Goal: Task Accomplishment & Management: Use online tool/utility

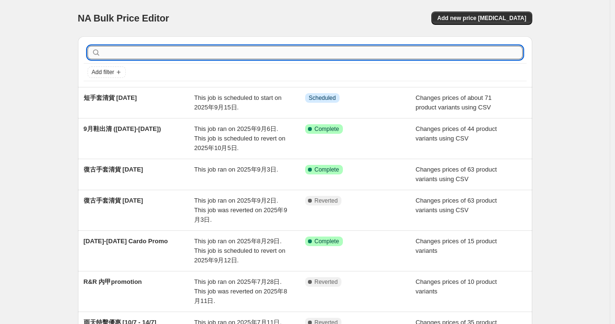
click at [343, 57] on input "text" at bounding box center [313, 52] width 420 height 13
type input "roug"
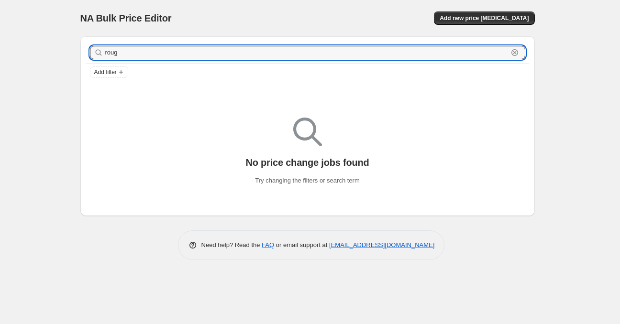
click at [343, 57] on input "roug" at bounding box center [306, 52] width 403 height 13
type input "r"
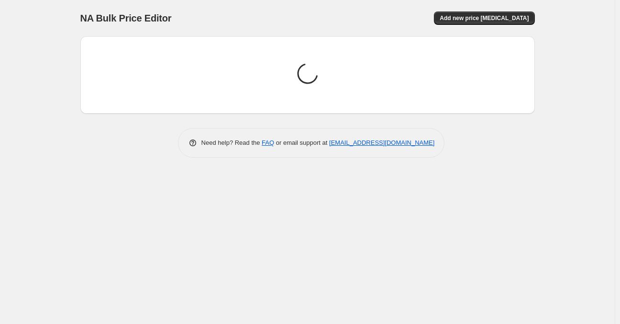
click at [513, 25] on div "NA Bulk Price Editor. This page is ready NA Bulk Price Editor Add new price cha…" at bounding box center [307, 18] width 454 height 36
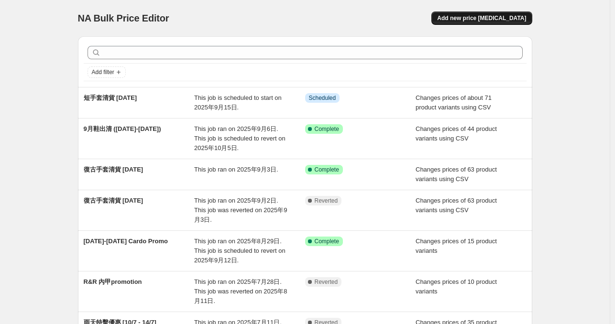
click at [505, 22] on button "Add new price [MEDICAL_DATA]" at bounding box center [482, 17] width 100 height 13
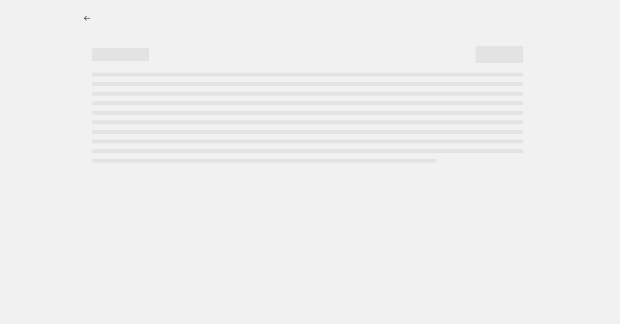
select select "percentage"
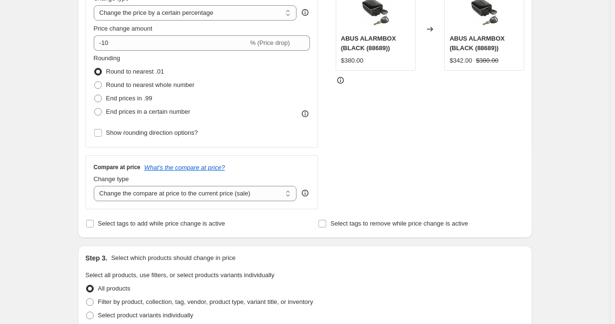
scroll to position [252, 0]
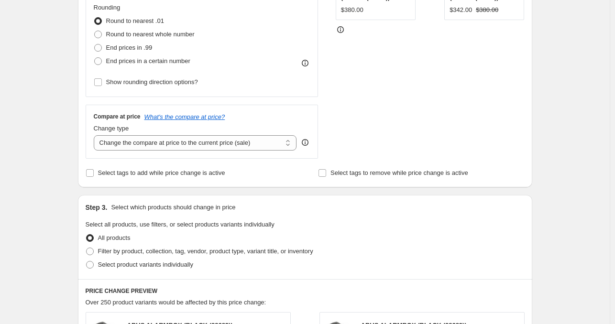
click at [57, 156] on div "Create new price change job. This page is ready Create new price change job Dra…" at bounding box center [305, 226] width 610 height 956
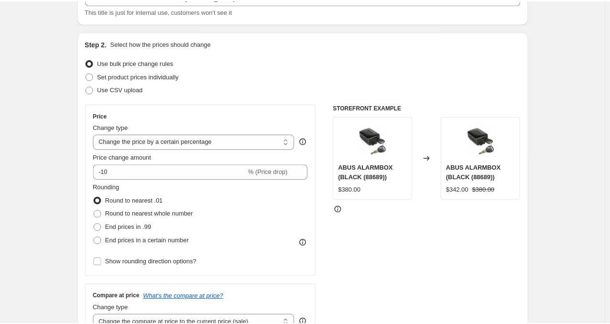
scroll to position [0, 0]
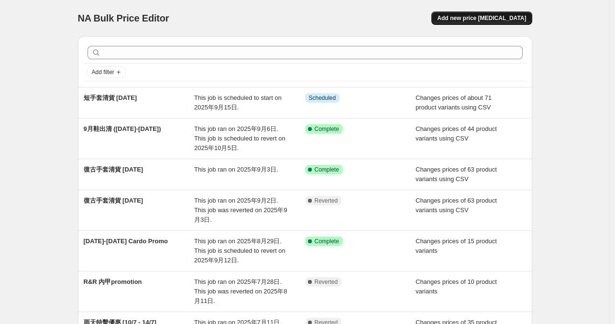
click at [477, 18] on span "Add new price [MEDICAL_DATA]" at bounding box center [481, 18] width 89 height 8
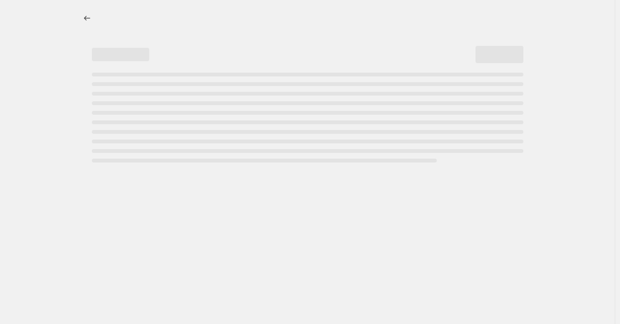
select select "percentage"
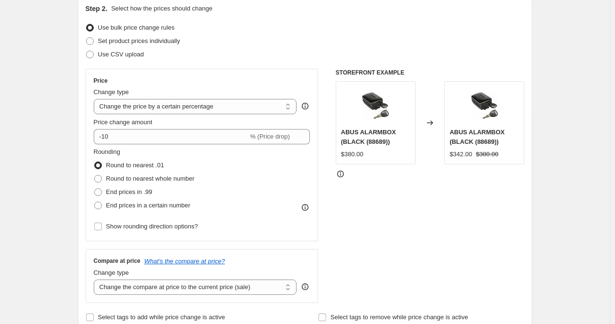
scroll to position [113, 0]
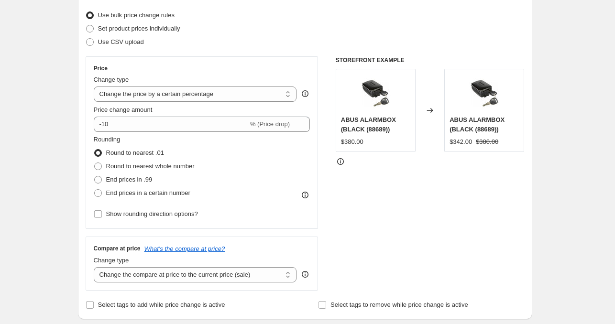
scroll to position [118, 0]
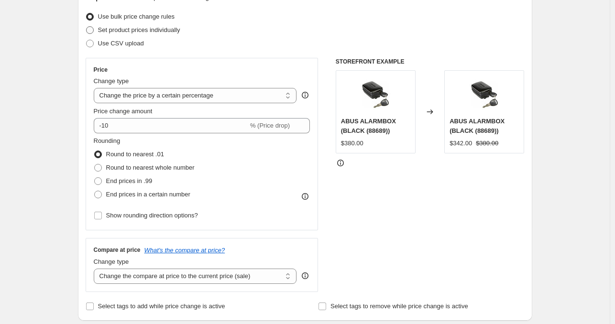
click at [94, 30] on span at bounding box center [90, 30] width 8 height 8
click at [87, 27] on input "Set product prices individually" at bounding box center [86, 26] width 0 height 0
radio input "true"
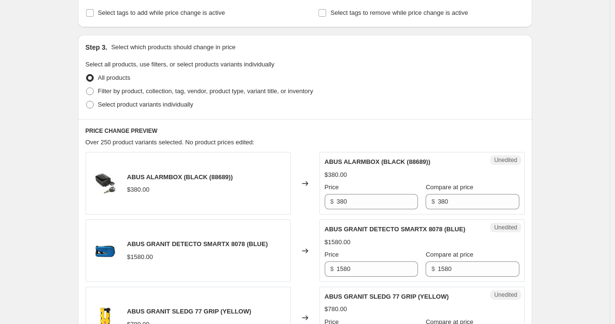
scroll to position [170, 0]
click at [92, 93] on span at bounding box center [90, 91] width 8 height 8
click at [87, 88] on input "Filter by product, collection, tag, vendor, product type, variant title, or inv…" at bounding box center [86, 87] width 0 height 0
radio input "true"
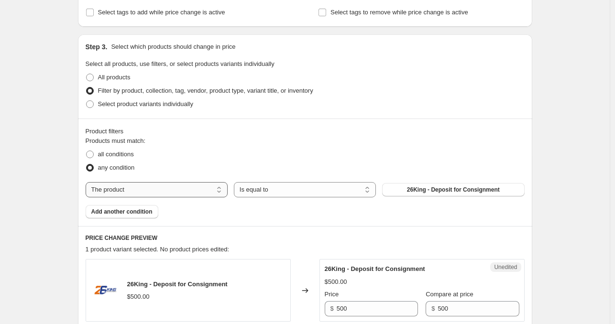
click at [149, 189] on select "The product The product's collection The product's tag The product's vendor The…" at bounding box center [157, 189] width 142 height 15
click at [159, 190] on select "The product The product's collection The product's tag The product's vendor The…" at bounding box center [157, 189] width 142 height 15
click at [259, 191] on select "Is equal to Is not equal to" at bounding box center [305, 189] width 142 height 15
click at [236, 182] on select "Is equal to Is not equal to" at bounding box center [305, 189] width 142 height 15
click at [155, 179] on div "Products must match: all conditions any condition The product The product's col…" at bounding box center [305, 177] width 439 height 82
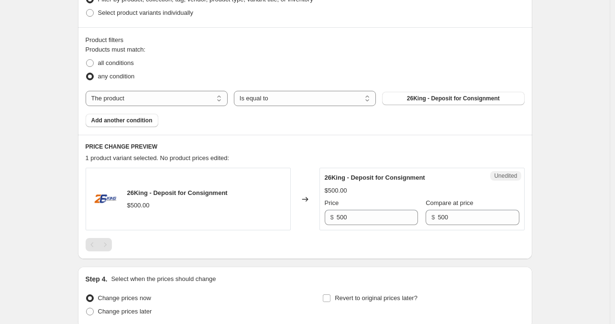
scroll to position [261, 0]
click at [134, 65] on span "all conditions" at bounding box center [116, 63] width 36 height 7
click at [87, 60] on input "all conditions" at bounding box center [86, 60] width 0 height 0
radio input "true"
click at [119, 79] on span "any condition" at bounding box center [116, 76] width 37 height 7
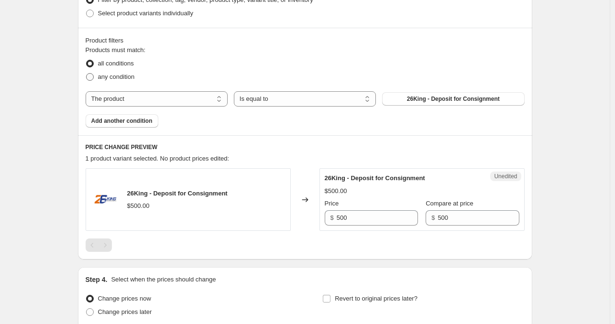
click at [87, 74] on input "any condition" at bounding box center [86, 73] width 0 height 0
radio input "true"
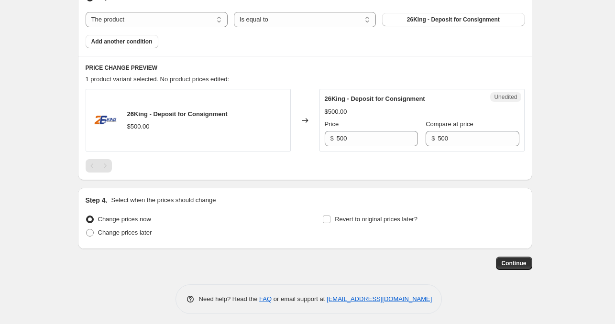
scroll to position [344, 0]
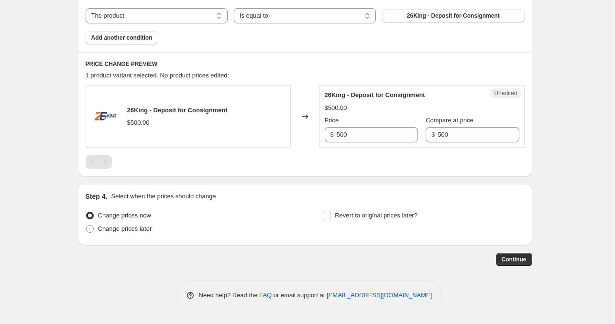
click at [306, 68] on div "PRICE CHANGE PREVIEW 1 product variant selected. No product prices edited: 26Ki…" at bounding box center [305, 114] width 454 height 124
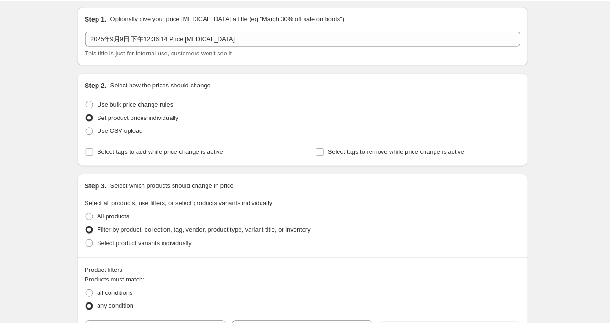
scroll to position [33, 0]
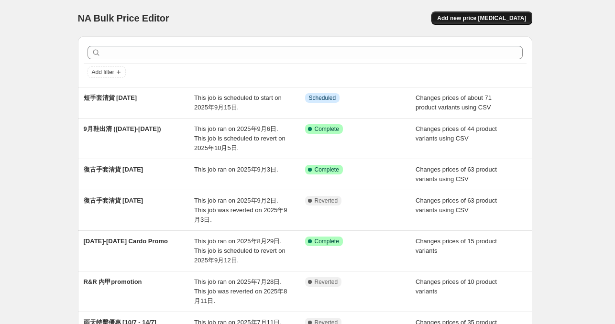
click at [485, 18] on span "Add new price [MEDICAL_DATA]" at bounding box center [481, 18] width 89 height 8
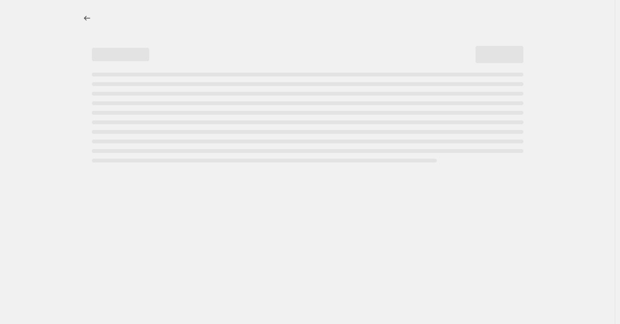
select select "percentage"
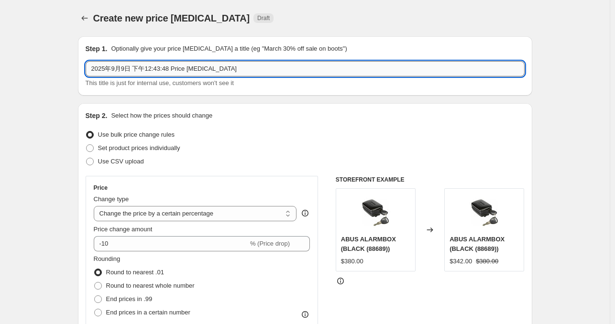
click at [226, 72] on input "2025年9月9日 下午12:43:48 Price change job" at bounding box center [305, 68] width 439 height 15
type input "Rough and Road Promotion 9/9-9-10/2025"
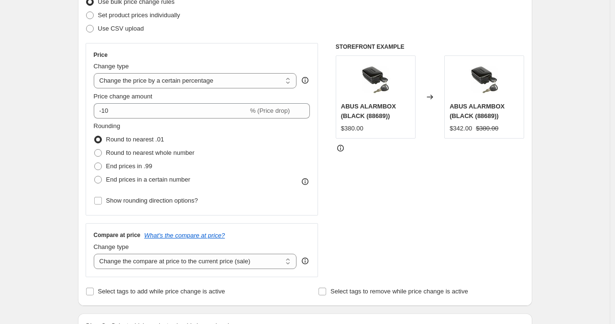
scroll to position [101, 0]
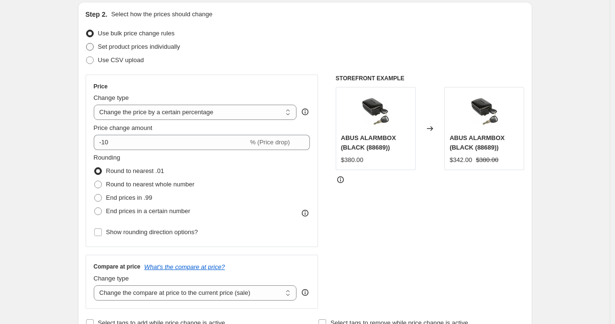
click at [107, 49] on span "Set product prices individually" at bounding box center [139, 46] width 82 height 7
click at [87, 44] on input "Set product prices individually" at bounding box center [86, 43] width 0 height 0
radio input "true"
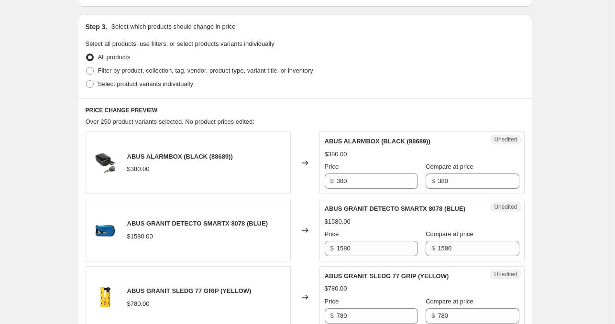
scroll to position [193, 0]
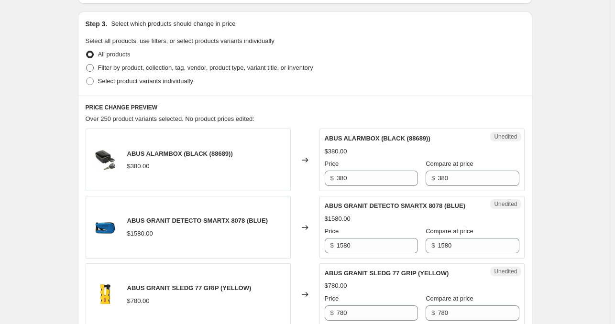
click at [94, 67] on span at bounding box center [90, 68] width 8 height 8
click at [87, 65] on input "Filter by product, collection, tag, vendor, product type, variant title, or inv…" at bounding box center [86, 64] width 0 height 0
radio input "true"
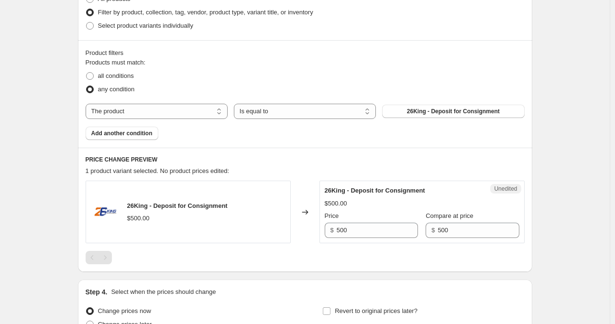
scroll to position [249, 0]
click at [410, 105] on button "26King - Deposit for Consignment" at bounding box center [453, 111] width 142 height 13
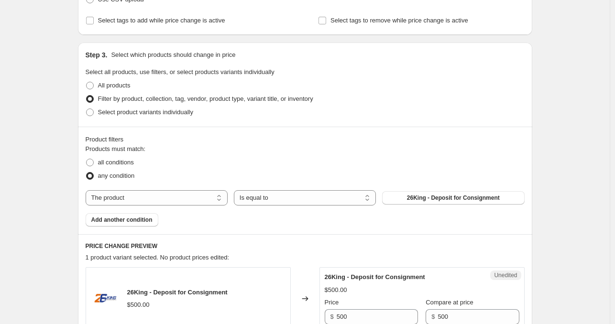
scroll to position [130, 0]
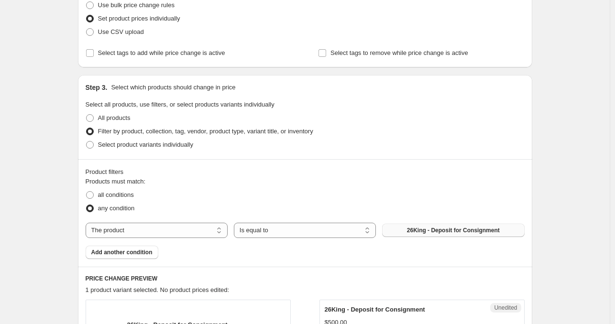
click at [434, 229] on span "26King - Deposit for Consignment" at bounding box center [453, 231] width 93 height 8
click at [110, 147] on span "Select product variants individually" at bounding box center [145, 144] width 95 height 7
click at [87, 142] on input "Select product variants individually" at bounding box center [86, 141] width 0 height 0
radio input "true"
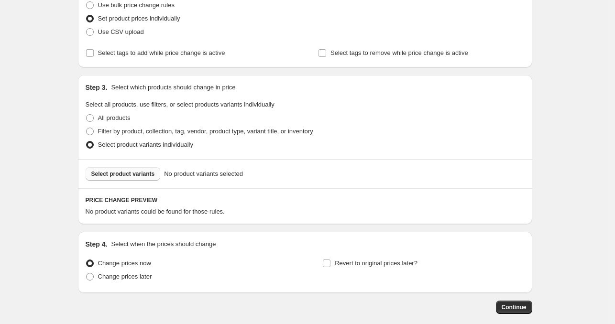
click at [132, 173] on span "Select product variants" at bounding box center [123, 174] width 64 height 8
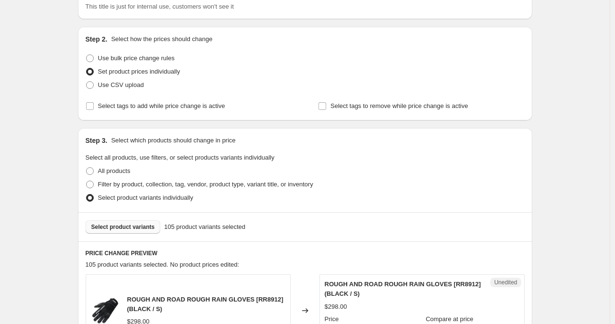
scroll to position [73, 0]
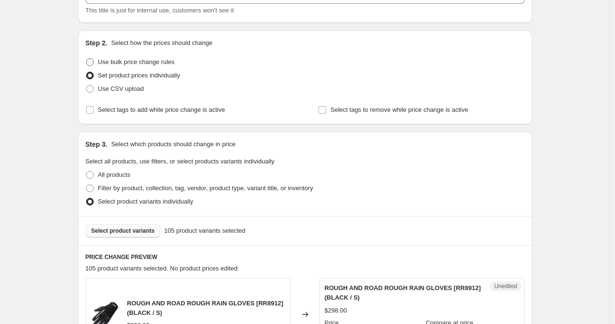
click at [110, 63] on span "Use bulk price change rules" at bounding box center [136, 61] width 77 height 7
click at [87, 59] on input "Use bulk price change rules" at bounding box center [86, 58] width 0 height 0
radio input "true"
select select "percentage"
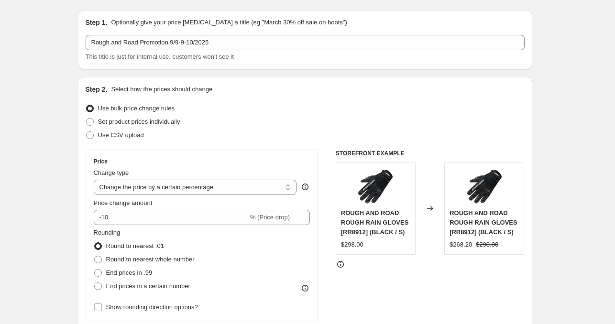
scroll to position [25, 0]
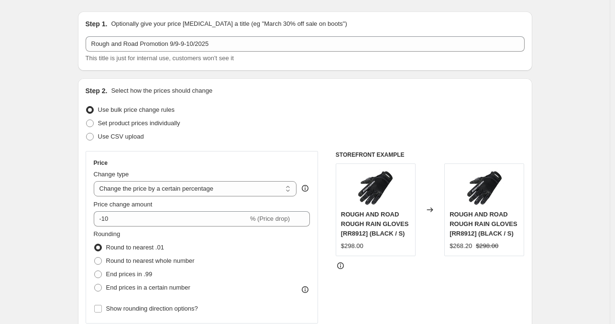
click at [121, 229] on div "Price Change type Change the price to a certain amount Change the price by a ce…" at bounding box center [202, 237] width 217 height 156
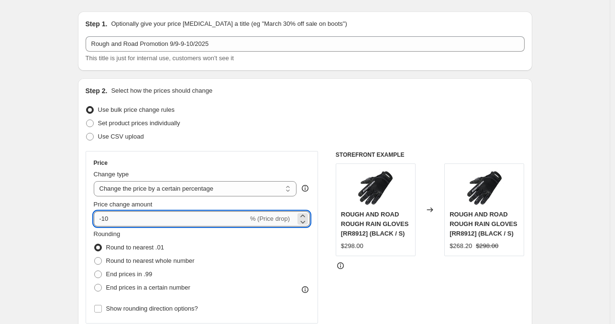
click at [126, 223] on input "-10" at bounding box center [171, 218] width 155 height 15
type input "-15"
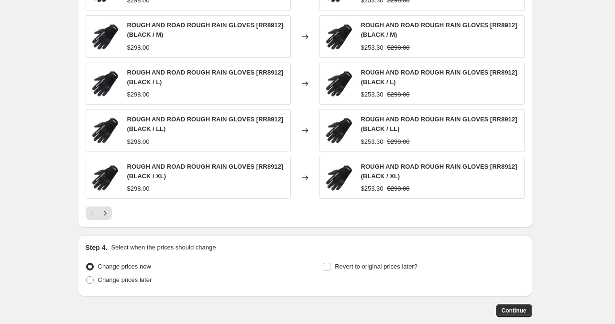
scroll to position [645, 0]
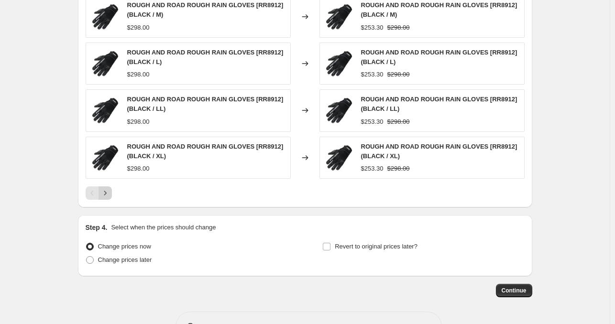
click at [105, 195] on icon "Next" at bounding box center [105, 193] width 10 height 10
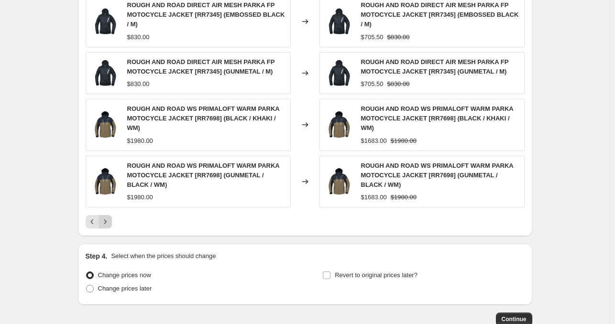
click at [112, 215] on button "Next" at bounding box center [105, 221] width 13 height 13
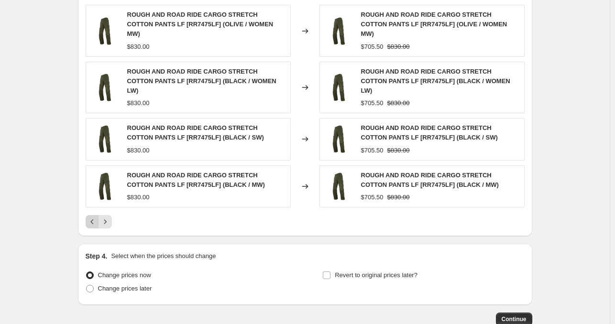
click at [96, 217] on icon "Previous" at bounding box center [93, 222] width 10 height 10
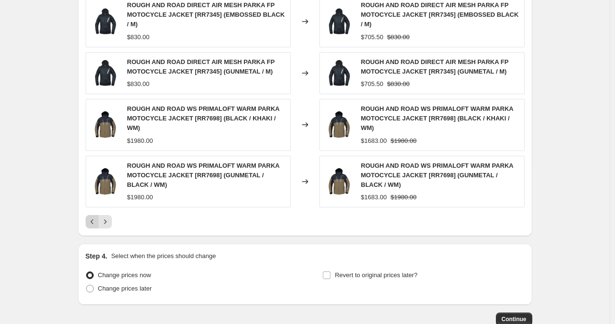
click at [93, 220] on icon "Previous" at bounding box center [91, 222] width 3 height 5
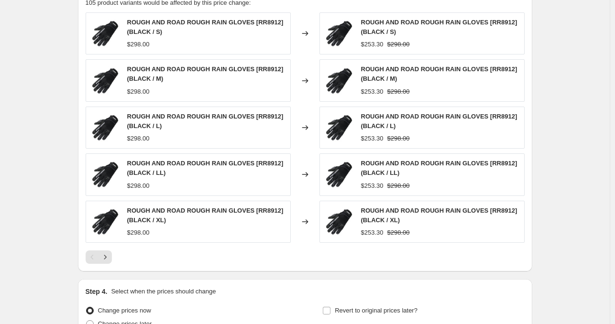
scroll to position [580, 0]
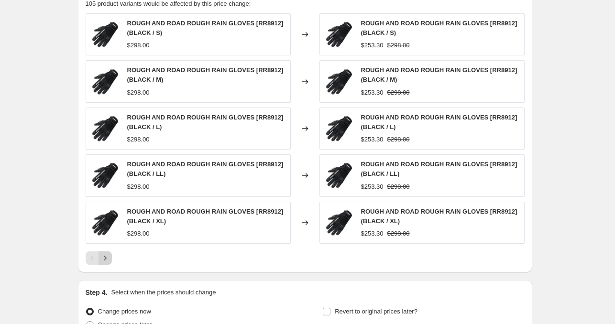
click at [109, 256] on icon "Next" at bounding box center [105, 259] width 10 height 10
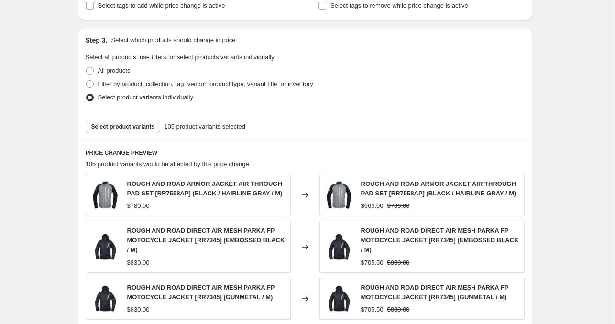
scroll to position [419, 0]
click at [152, 124] on span "Select product variants" at bounding box center [123, 127] width 64 height 8
click at [553, 92] on div "Create new price change job. This page is ready Create new price change job Dra…" at bounding box center [305, 96] width 610 height 1030
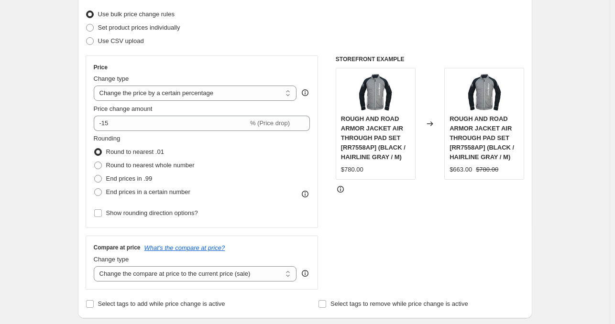
scroll to position [120, 0]
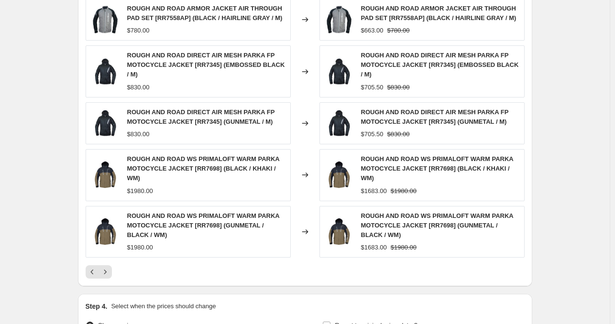
scroll to position [695, 0]
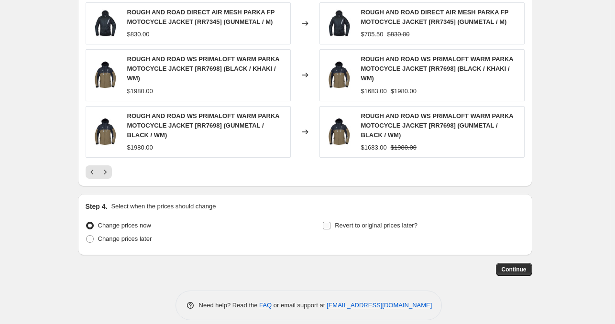
click at [333, 219] on label "Revert to original prices later?" at bounding box center [369, 225] width 95 height 13
click at [331, 222] on input "Revert to original prices later?" at bounding box center [327, 226] width 8 height 8
checkbox input "true"
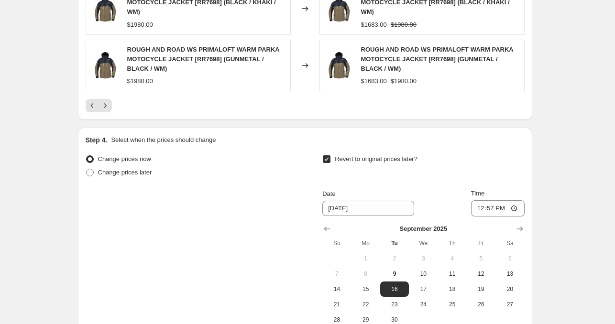
scroll to position [763, 0]
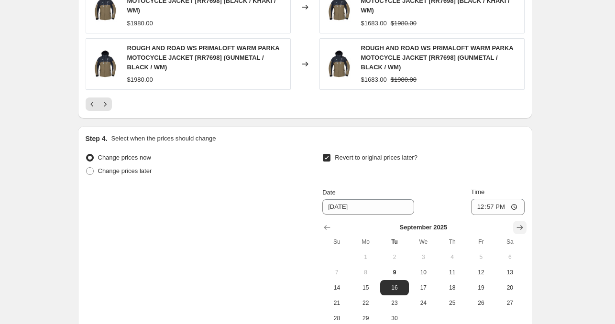
click at [525, 223] on icon "Show next month, October 2025" at bounding box center [520, 228] width 10 height 10
click at [461, 269] on span "9" at bounding box center [452, 273] width 21 height 8
type input "[DATE]"
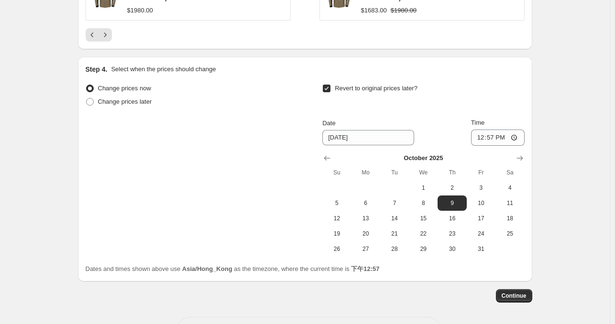
scroll to position [858, 0]
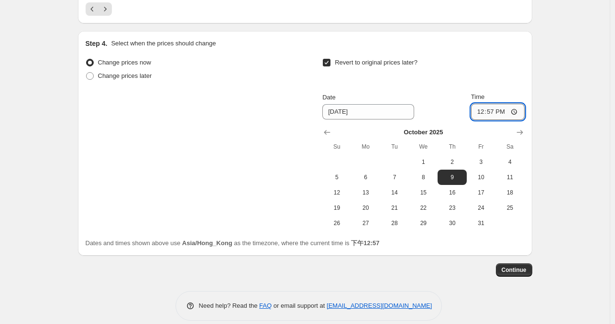
click at [506, 104] on input "12:57" at bounding box center [498, 112] width 54 height 16
click at [518, 104] on input "12:57" at bounding box center [498, 112] width 54 height 16
type input "23:59"
click at [526, 266] on span "Continue" at bounding box center [514, 270] width 25 height 8
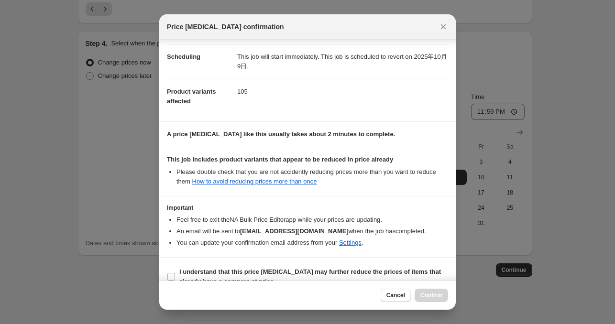
scroll to position [87, 0]
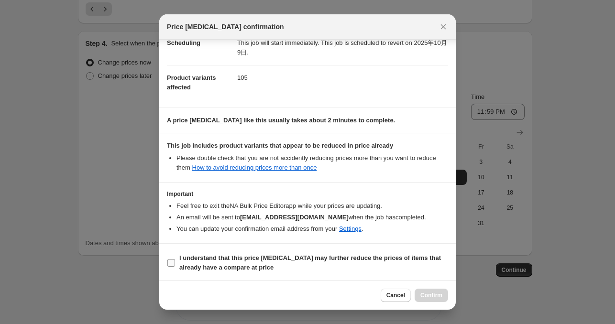
click at [175, 261] on input "I understand that this price change job may further reduce the prices of items …" at bounding box center [171, 263] width 8 height 8
checkbox input "true"
click at [431, 297] on span "Confirm" at bounding box center [432, 296] width 22 height 8
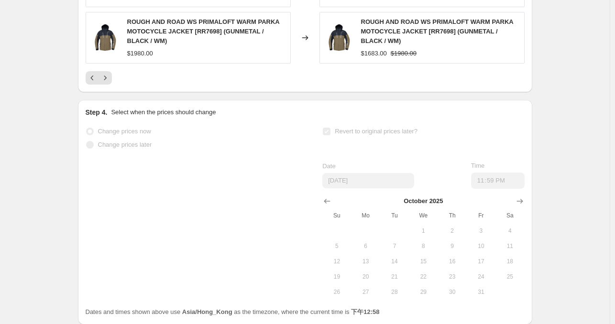
scroll to position [883, 0]
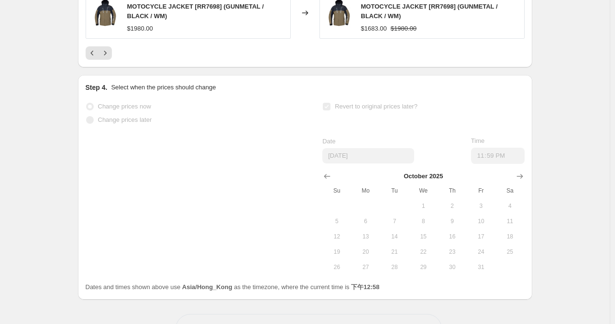
drag, startPoint x: 431, startPoint y: 297, endPoint x: 544, endPoint y: 165, distance: 174.4
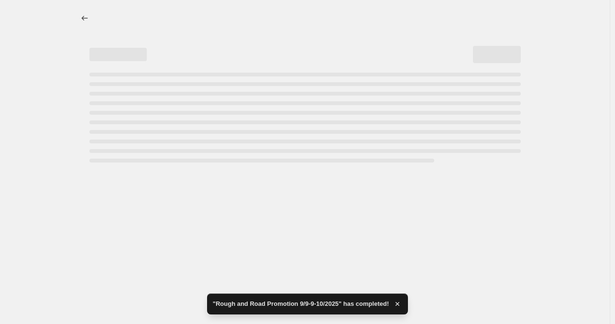
scroll to position [0, 0]
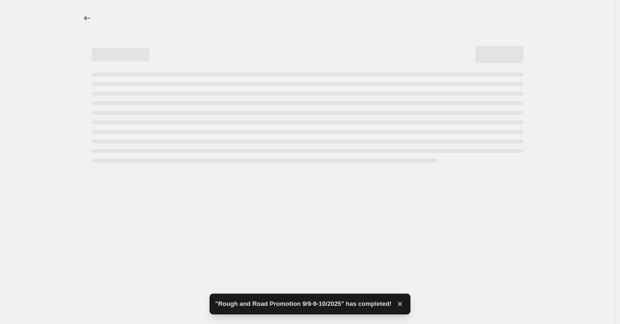
select select "percentage"
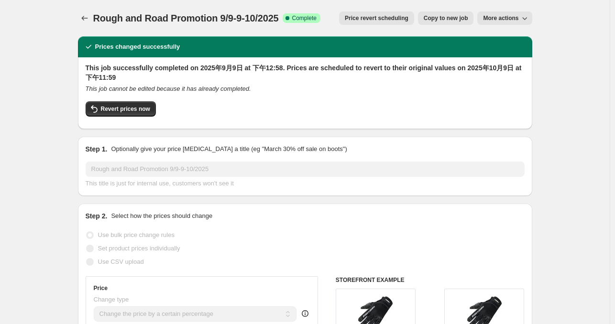
click at [468, 18] on span "Copy to new job" at bounding box center [446, 18] width 44 height 8
select select "percentage"
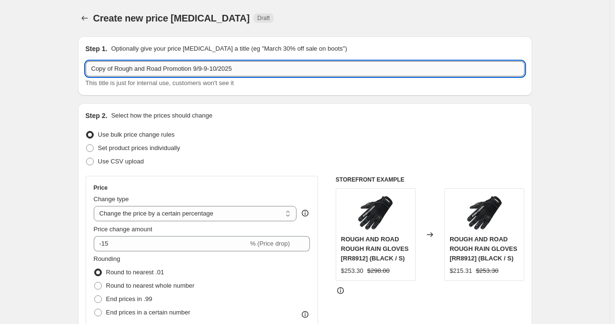
click at [213, 70] on input "Copy of Rough and Road Promotion 9/9-9-10/2025" at bounding box center [305, 68] width 439 height 15
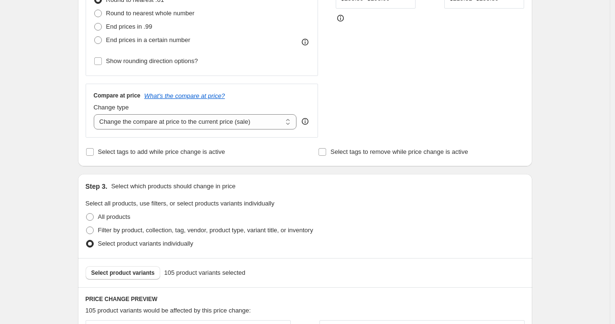
scroll to position [275, 0]
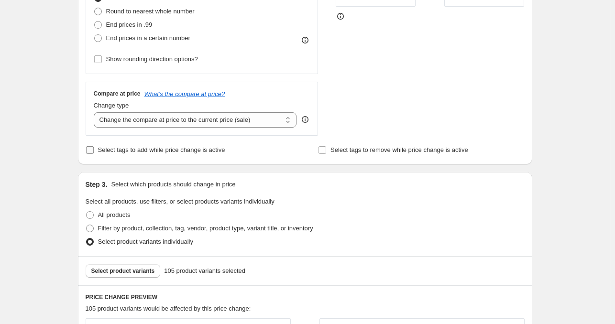
type input "Copy of Rough and Road Promotion [DATE]-[DATE]"
click at [91, 149] on input "Select tags to add while price change is active" at bounding box center [90, 150] width 8 height 8
checkbox input "true"
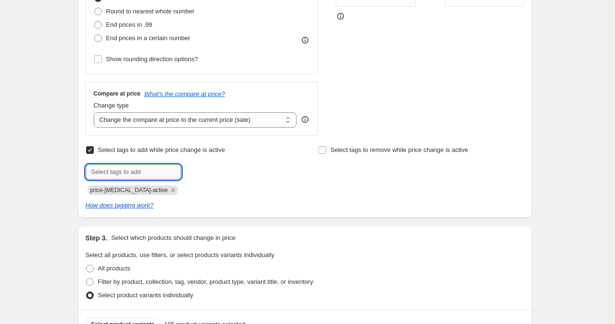
click at [120, 172] on input "text" at bounding box center [134, 172] width 96 height 15
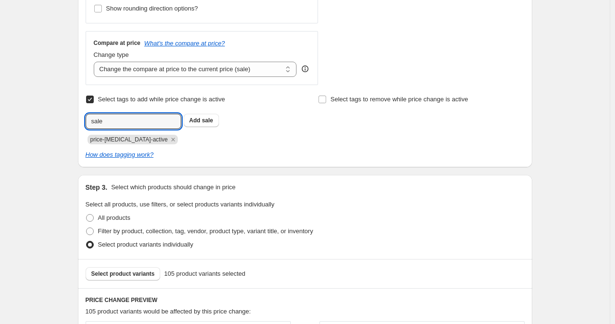
scroll to position [325, 0]
type input "sale"
click at [205, 122] on span "sale" at bounding box center [207, 120] width 11 height 7
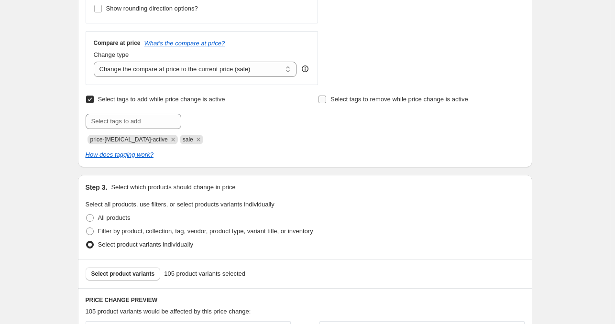
click at [324, 98] on input "Select tags to remove while price change is active" at bounding box center [323, 100] width 8 height 8
checkbox input "true"
click at [350, 120] on input "text" at bounding box center [366, 121] width 96 height 15
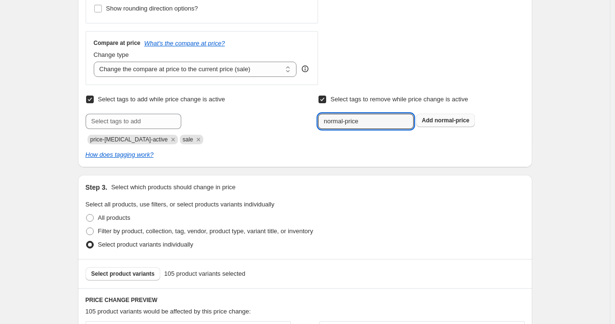
type input "normal-price"
click at [463, 119] on span "normal-price" at bounding box center [452, 120] width 35 height 7
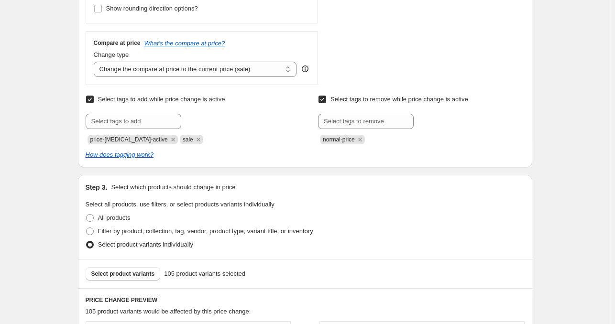
click at [504, 115] on div at bounding box center [421, 121] width 206 height 15
click at [389, 123] on input "text" at bounding box center [366, 121] width 96 height 15
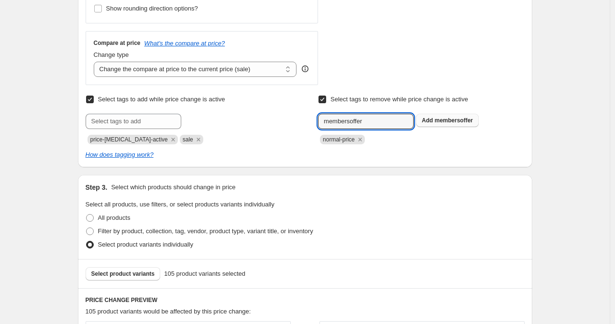
type input "membersoffer"
click at [448, 123] on span "membersoffer" at bounding box center [454, 120] width 38 height 7
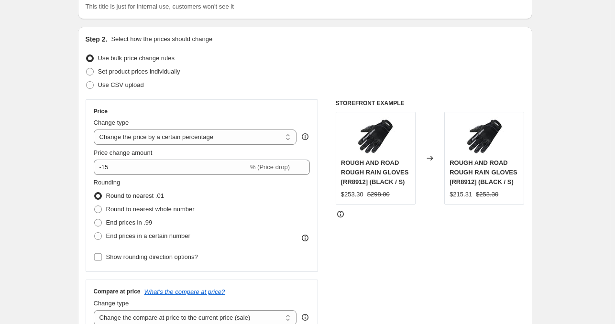
scroll to position [71, 0]
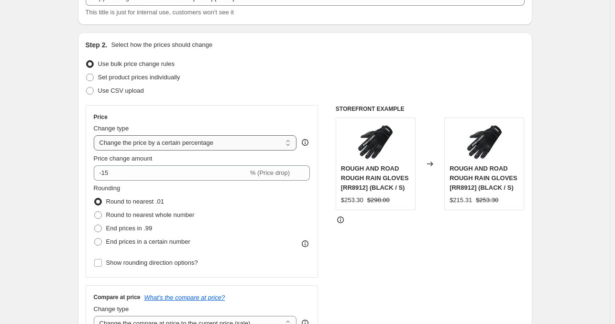
click at [285, 145] on select "Change the price to a certain amount Change the price by a certain amount Chang…" at bounding box center [195, 142] width 203 height 15
select select "pcap"
click at [96, 135] on select "Change the price to a certain amount Change the price by a certain amount Chang…" at bounding box center [195, 142] width 203 height 15
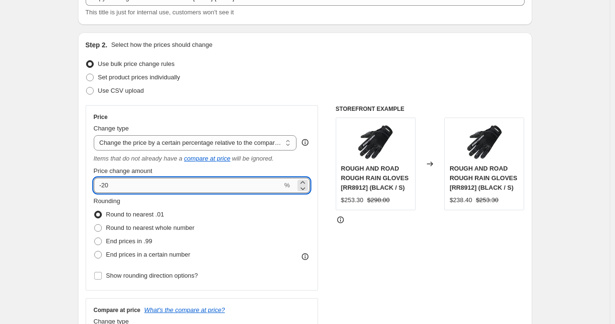
click at [218, 188] on input "-20" at bounding box center [188, 185] width 189 height 15
type input "-2"
type input "-15"
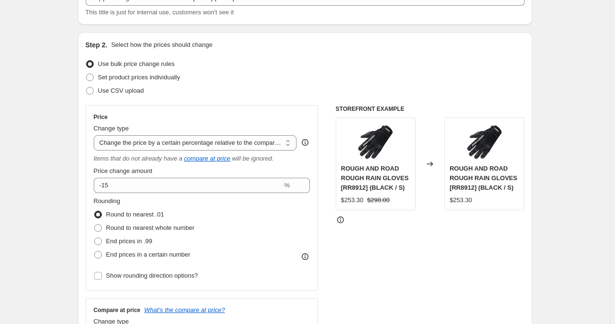
click at [426, 271] on div "STOREFRONT EXAMPLE ROUGH AND ROAD ROUGH RAIN GLOVES [RR8912] (BLACK / S) $253.3…" at bounding box center [430, 228] width 189 height 247
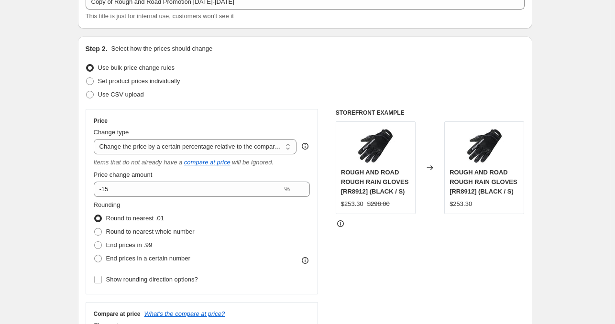
scroll to position [67, 0]
click at [309, 149] on icon at bounding box center [305, 146] width 7 height 7
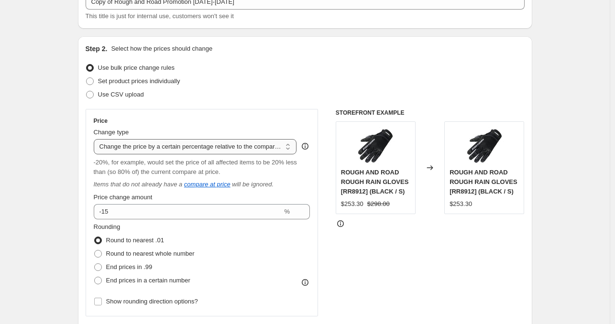
click at [266, 151] on select "Change the price to a certain amount Change the price by a certain amount Chang…" at bounding box center [195, 146] width 203 height 15
click at [96, 139] on select "Change the price to a certain amount Change the price by a certain amount Chang…" at bounding box center [195, 146] width 203 height 15
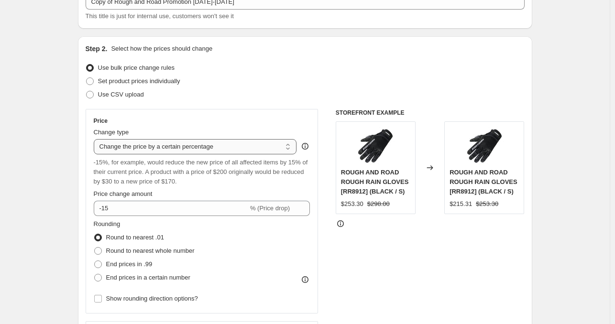
click at [230, 151] on select "Change the price to a certain amount Change the price by a certain amount Chang…" at bounding box center [195, 146] width 203 height 15
click at [96, 139] on select "Change the price to a certain amount Change the price by a certain amount Chang…" at bounding box center [195, 146] width 203 height 15
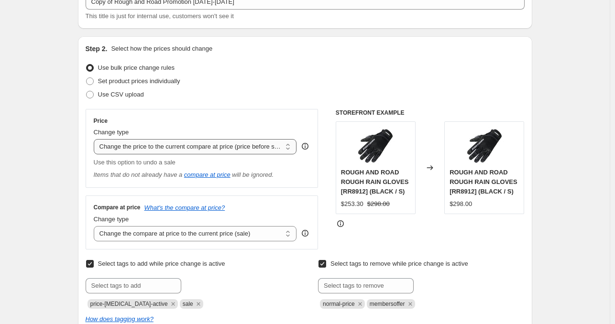
click at [241, 143] on select "Change the price to a certain amount Change the price by a certain amount Chang…" at bounding box center [195, 146] width 203 height 15
click at [96, 139] on select "Change the price to a certain amount Change the price by a certain amount Chang…" at bounding box center [195, 146] width 203 height 15
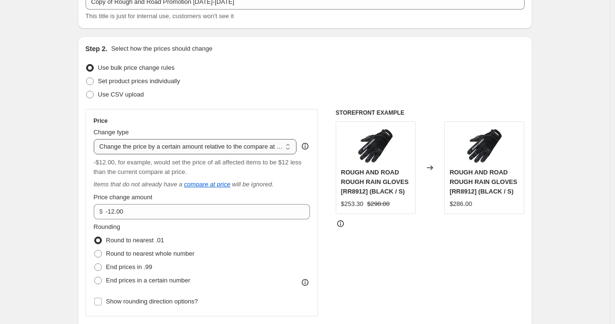
click at [233, 149] on select "Change the price to a certain amount Change the price by a certain amount Chang…" at bounding box center [195, 146] width 203 height 15
select select "pcap"
click at [96, 139] on select "Change the price to a certain amount Change the price by a certain amount Chang…" at bounding box center [195, 146] width 203 height 15
click at [241, 150] on select "Change the price to a certain amount Change the price by a certain amount Chang…" at bounding box center [195, 146] width 203 height 15
click at [96, 139] on select "Change the price to a certain amount Change the price by a certain amount Chang…" at bounding box center [195, 146] width 203 height 15
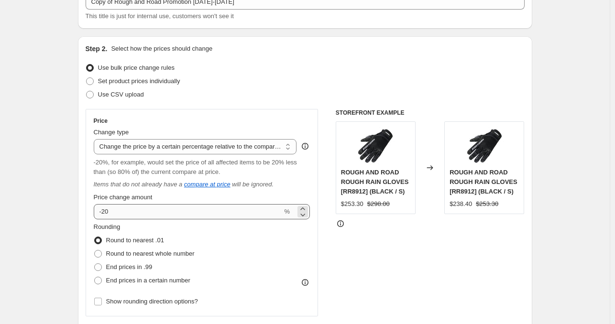
scroll to position [0, 0]
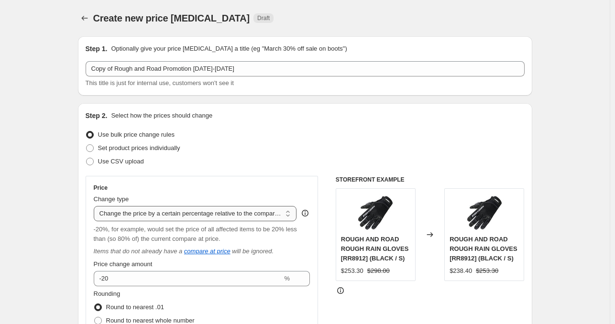
click at [237, 210] on select "Change the price to a certain amount Change the price by a certain amount Chang…" at bounding box center [195, 213] width 203 height 15
click at [96, 206] on select "Change the price to a certain amount Change the price by a certain amount Chang…" at bounding box center [195, 213] width 203 height 15
click at [224, 218] on select "Change the price to a certain amount Change the price by a certain amount Chang…" at bounding box center [195, 213] width 203 height 15
click at [96, 206] on select "Change the price to a certain amount Change the price by a certain amount Chang…" at bounding box center [195, 213] width 203 height 15
click at [152, 287] on div "Price Change type Change the price to a certain amount Change the price by a ce…" at bounding box center [202, 279] width 217 height 191
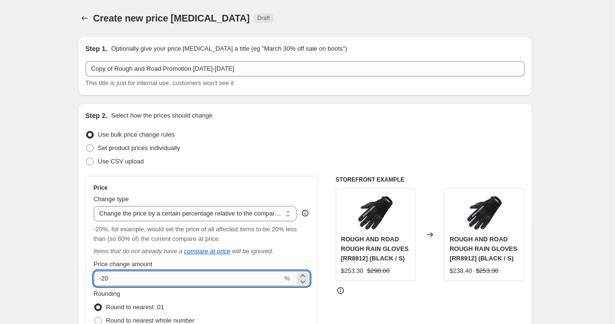
click at [163, 279] on input "-20" at bounding box center [188, 278] width 189 height 15
click at [164, 278] on input "-2" at bounding box center [188, 278] width 189 height 15
type input "-20"
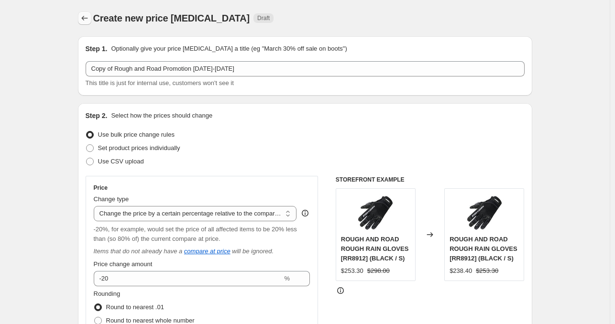
click at [82, 18] on icon "Price change jobs" at bounding box center [85, 18] width 10 height 10
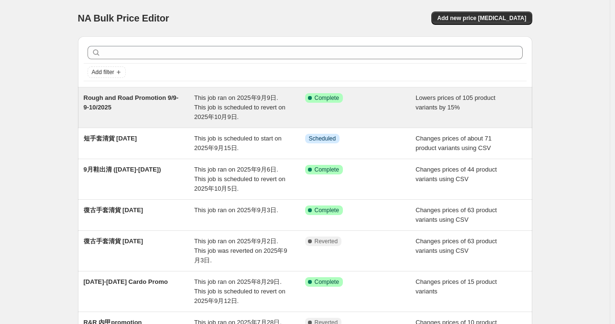
click at [168, 126] on div "Rough and Road Promotion 9/9-9-10/2025 This job ran on [DATE]. This job is sche…" at bounding box center [305, 108] width 454 height 40
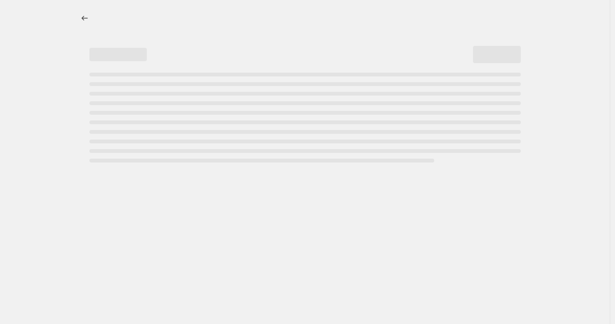
select select "percentage"
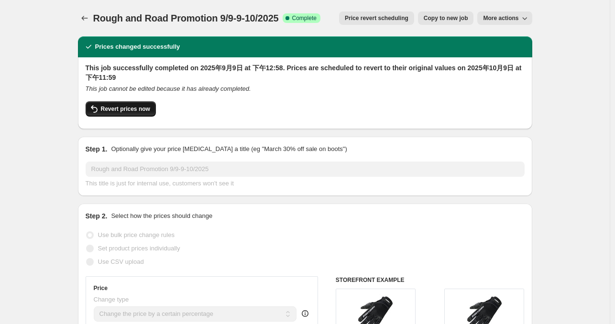
click at [144, 106] on span "Revert prices now" at bounding box center [125, 109] width 49 height 8
checkbox input "false"
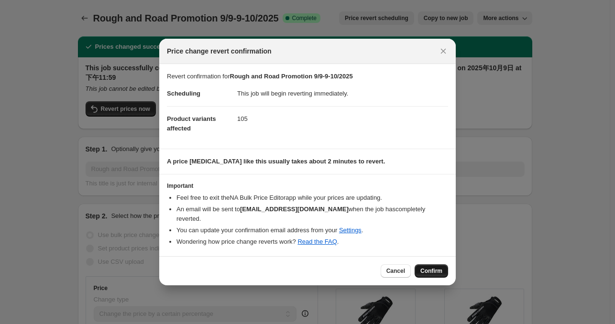
click at [421, 267] on span "Confirm" at bounding box center [432, 271] width 22 height 8
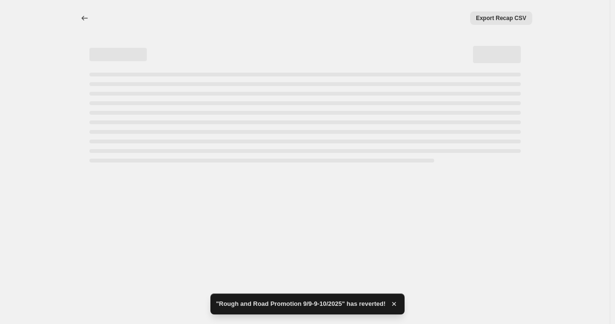
select select "percentage"
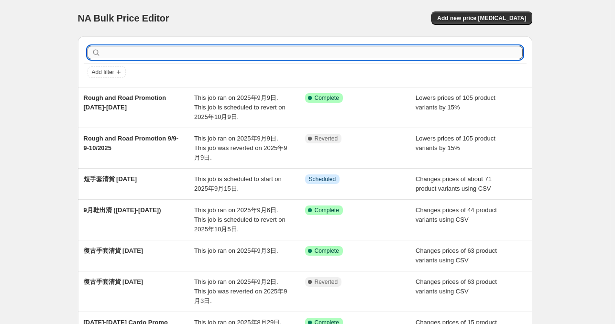
click at [232, 50] on input "text" at bounding box center [313, 52] width 420 height 13
type input "cardo"
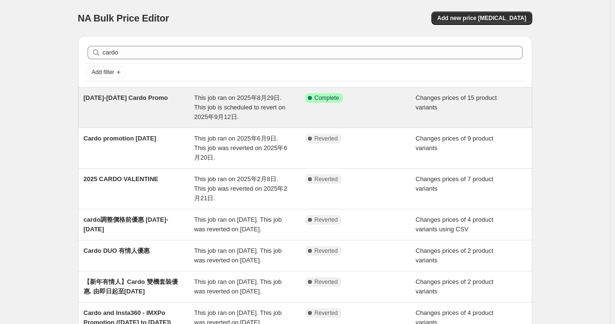
click at [154, 97] on span "29Aug-12Sep Cardo Promo" at bounding box center [126, 97] width 84 height 7
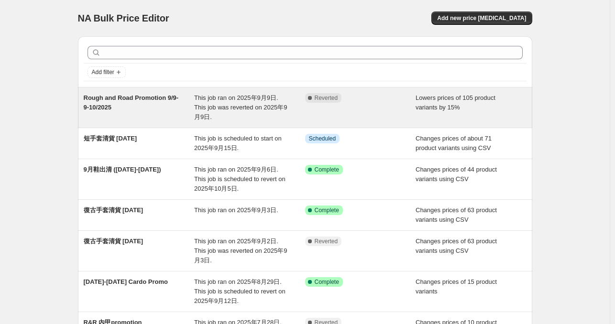
click at [149, 103] on div "Rough and Road Promotion 9/9-9-10/2025" at bounding box center [139, 107] width 111 height 29
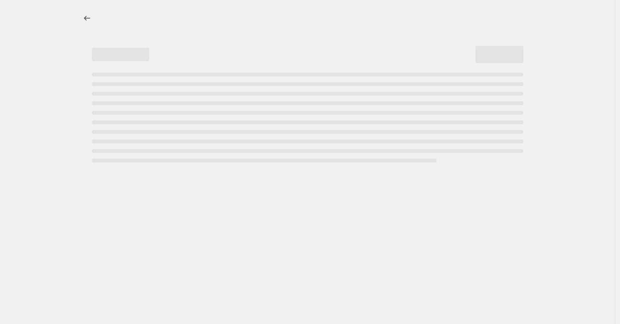
select select "percentage"
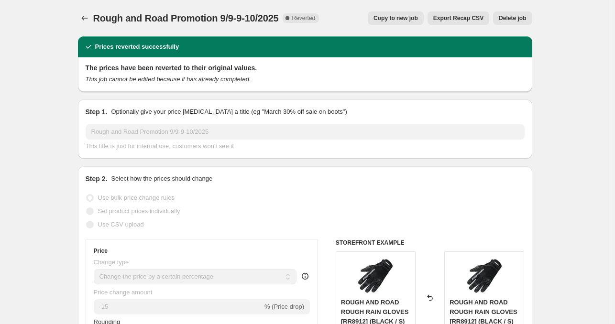
click at [406, 20] on span "Copy to new job" at bounding box center [396, 18] width 44 height 8
select select "percentage"
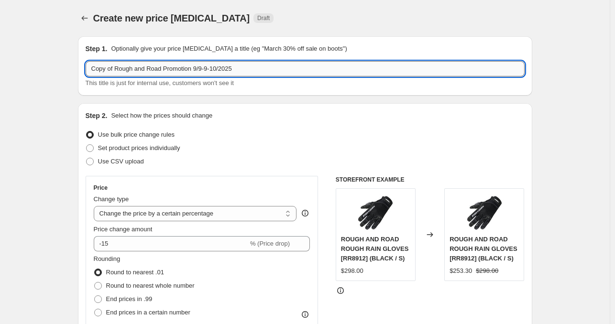
click at [209, 68] on input "Copy of Rough and Road Promotion 9/9-9-10/2025" at bounding box center [305, 68] width 439 height 15
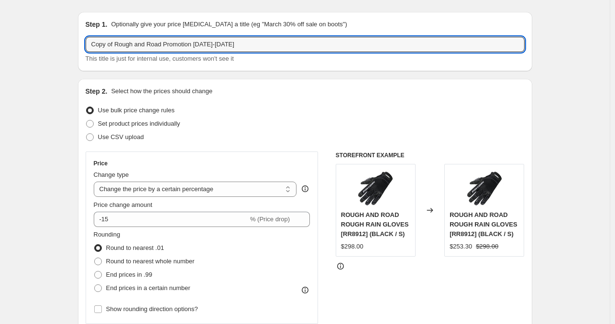
scroll to position [45, 0]
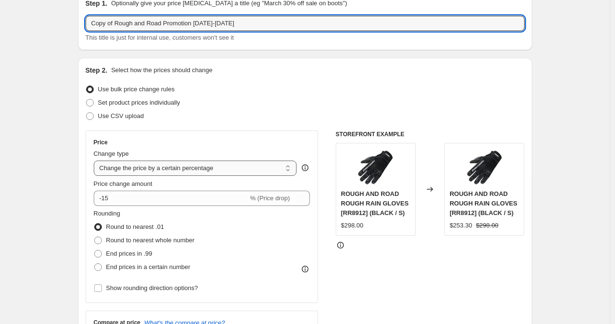
type input "Copy of Rough and Road Promotion [DATE]-[DATE]"
click at [246, 170] on select "Change the price to a certain amount Change the price by a certain amount Chang…" at bounding box center [195, 168] width 203 height 15
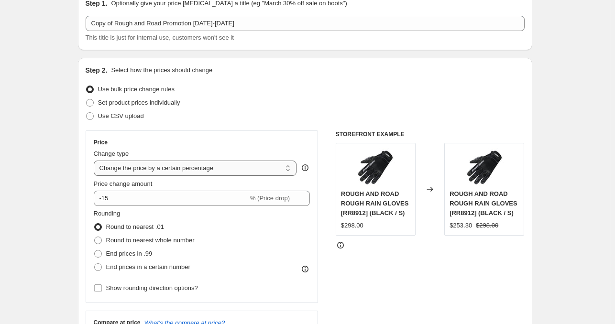
select select "pcap"
click at [96, 161] on select "Change the price to a certain amount Change the price by a certain amount Chang…" at bounding box center [195, 168] width 203 height 15
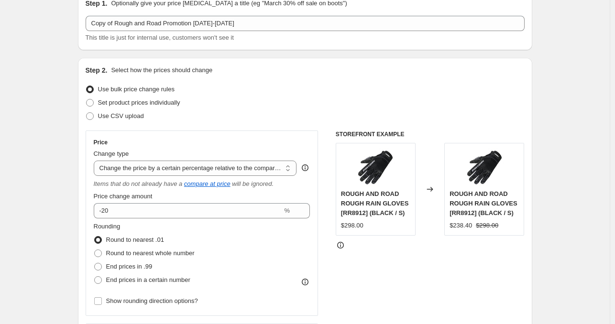
type input "-20"
click at [232, 168] on select "Change the price to a certain amount Change the price by a certain amount Chang…" at bounding box center [195, 168] width 203 height 15
select select "to"
click at [96, 161] on select "Change the price to a certain amount Change the price by a certain amount Chang…" at bounding box center [195, 168] width 203 height 15
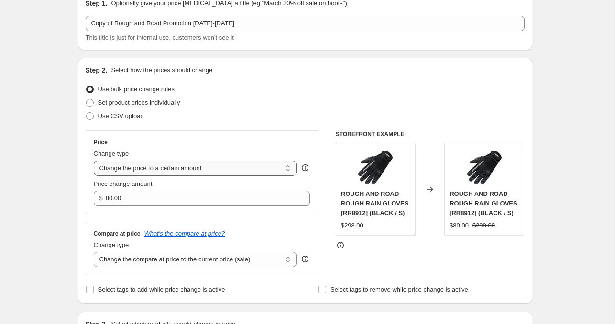
click at [232, 170] on select "Change the price to a certain amount Change the price by a certain amount Chang…" at bounding box center [195, 168] width 203 height 15
click at [235, 145] on div "Price" at bounding box center [202, 143] width 217 height 8
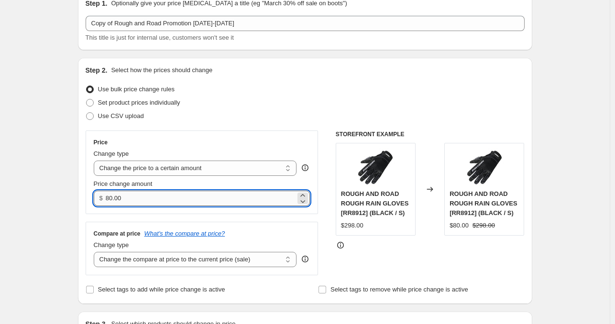
click at [162, 205] on input "80.00" at bounding box center [201, 198] width 190 height 15
type input "8"
type input "20.00"
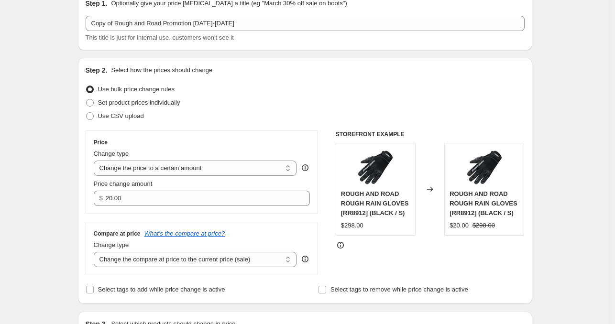
click at [259, 112] on div "Use CSV upload" at bounding box center [305, 116] width 439 height 13
click at [213, 169] on select "Change the price to a certain amount Change the price by a certain amount Chang…" at bounding box center [195, 168] width 203 height 15
select select "by"
click at [96, 161] on select "Change the price to a certain amount Change the price by a certain amount Chang…" at bounding box center [195, 168] width 203 height 15
type input "-10.00"
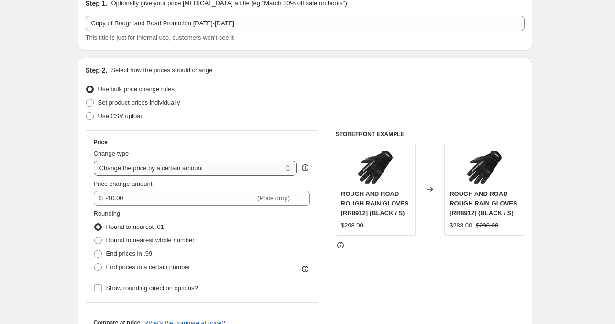
click at [222, 167] on select "Change the price to a certain amount Change the price by a certain amount Chang…" at bounding box center [195, 168] width 203 height 15
select select "percentage"
click at [96, 161] on select "Change the price to a certain amount Change the price by a certain amount Chang…" at bounding box center [195, 168] width 203 height 15
type input "-15"
click at [225, 169] on select "Change the price to a certain amount Change the price by a certain amount Chang…" at bounding box center [195, 168] width 203 height 15
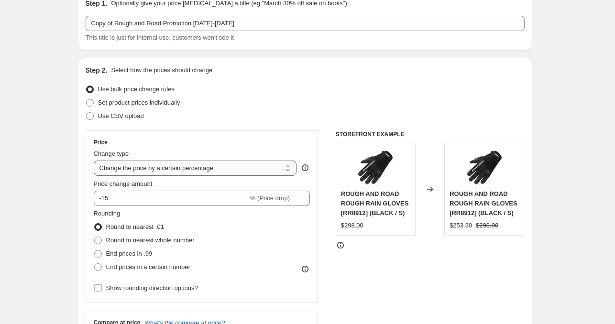
select select "pcap"
click at [96, 161] on select "Change the price to a certain amount Change the price by a certain amount Chang…" at bounding box center [195, 168] width 203 height 15
type input "-20"
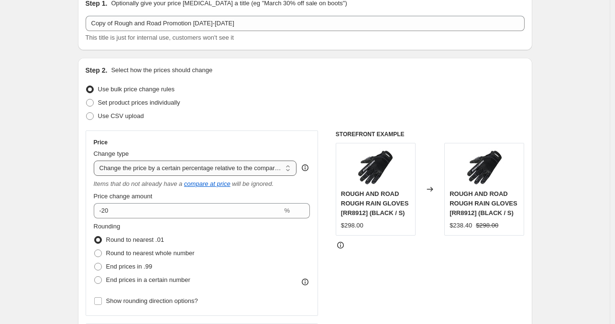
click at [217, 170] on select "Change the price to a certain amount Change the price by a certain amount Chang…" at bounding box center [195, 168] width 203 height 15
click at [157, 170] on select "Change the price to a certain amount Change the price by a certain amount Chang…" at bounding box center [195, 168] width 203 height 15
select select "percentage"
click at [96, 161] on select "Change the price to a certain amount Change the price by a certain amount Chang…" at bounding box center [195, 168] width 203 height 15
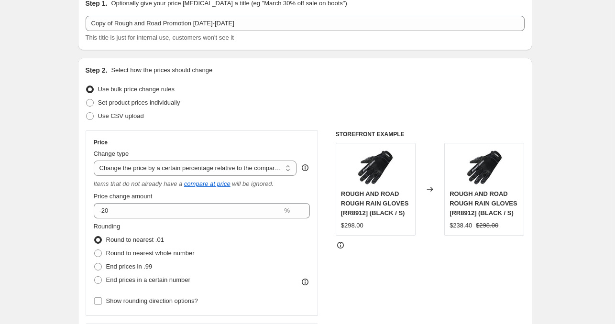
type input "-15"
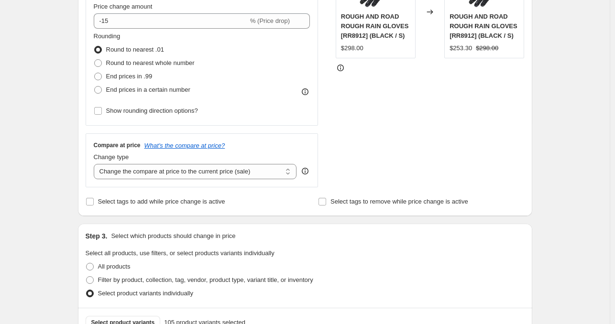
scroll to position [223, 0]
click at [96, 199] on label "Select tags to add while price change is active" at bounding box center [156, 201] width 140 height 13
click at [94, 199] on input "Select tags to add while price change is active" at bounding box center [90, 202] width 8 height 8
checkbox input "true"
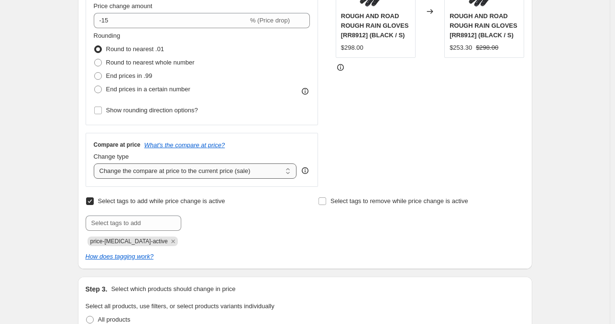
click at [195, 175] on select "Change the compare at price to the current price (sale) Change the compare at p…" at bounding box center [195, 171] width 203 height 15
select select "no_change"
click at [96, 164] on select "Change the compare at price to the current price (sale) Change the compare at p…" at bounding box center [195, 171] width 203 height 15
click at [339, 200] on span "Select tags to remove while price change is active" at bounding box center [400, 201] width 138 height 7
click at [326, 200] on input "Select tags to remove while price change is active" at bounding box center [323, 202] width 8 height 8
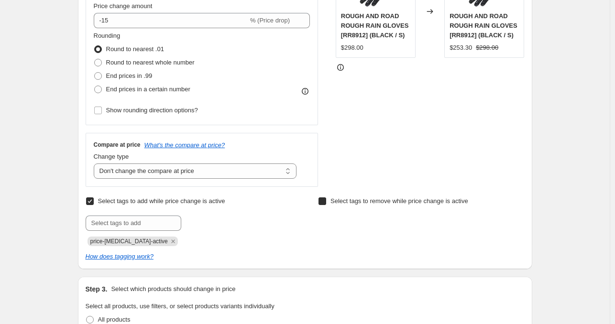
checkbox input "true"
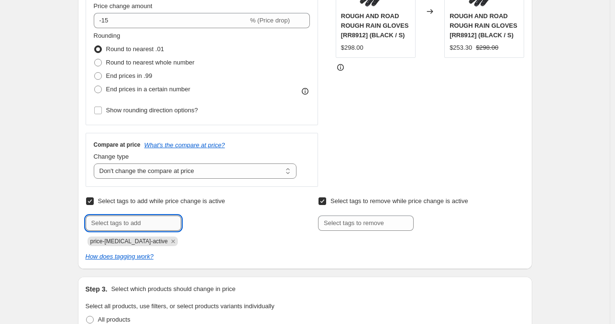
click at [155, 229] on input "text" at bounding box center [134, 223] width 96 height 15
type input "a"
type input "sale"
click at [208, 227] on button "Add sale" at bounding box center [201, 222] width 35 height 13
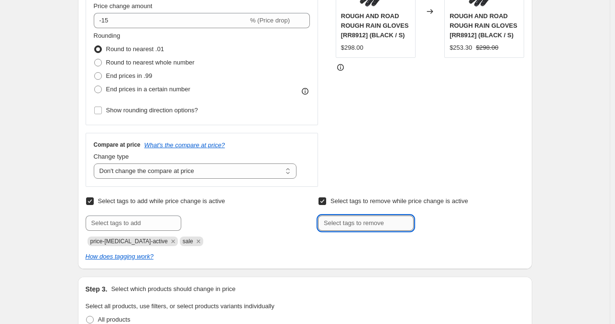
click at [366, 221] on input "text" at bounding box center [366, 223] width 96 height 15
type input "normal-price"
type input "membersoffer"
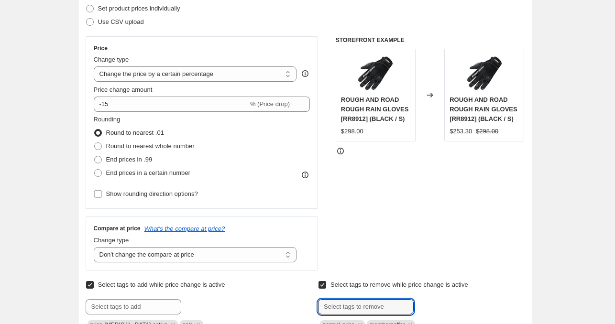
scroll to position [139, 0]
click at [201, 254] on select "Change the compare at price to the current price (sale) Change the compare at p…" at bounding box center [195, 255] width 203 height 15
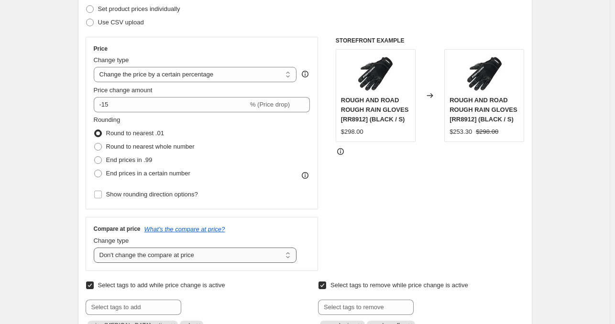
click at [96, 248] on select "Change the compare at price to the current price (sale) Change the compare at p…" at bounding box center [195, 255] width 203 height 15
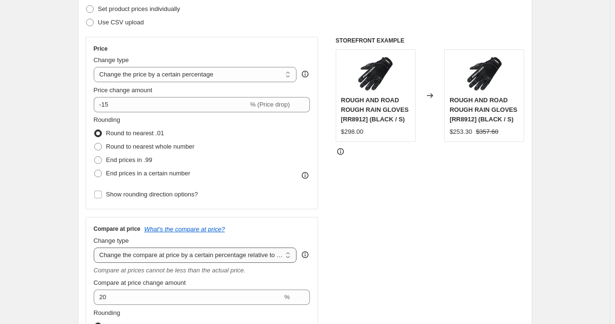
click at [210, 258] on select "Change the compare at price to the current price (sale) Change the compare at p…" at bounding box center [195, 255] width 203 height 15
select select "no_change"
click at [96, 248] on select "Change the compare at price to the current price (sale) Change the compare at p…" at bounding box center [195, 255] width 203 height 15
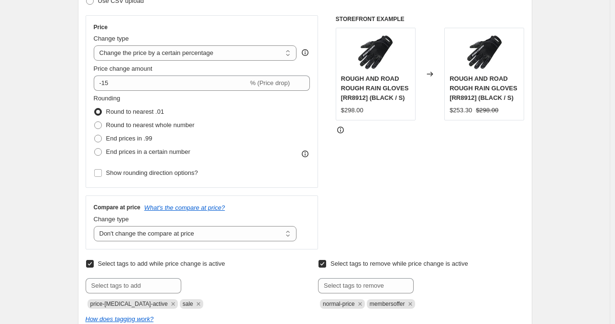
scroll to position [0, 0]
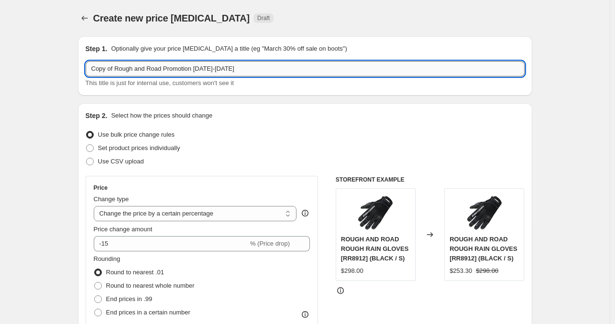
click at [116, 69] on input "Copy of Rough and Road Promotion [DATE]-[DATE]" at bounding box center [305, 68] width 439 height 15
type input "Rough and Road Promotion [DATE]-[DATE]"
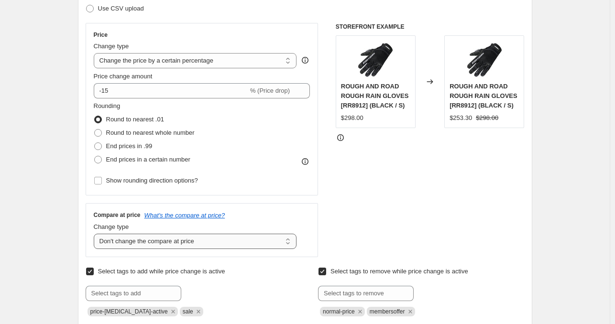
scroll to position [151, 0]
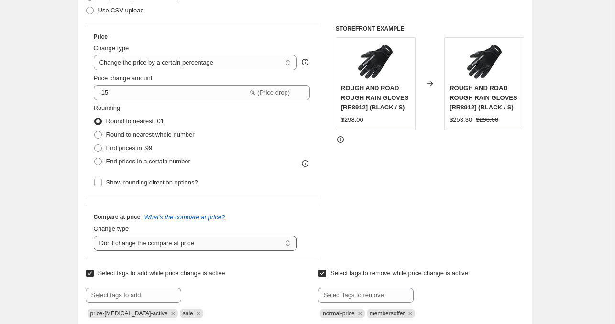
click at [197, 244] on select "Change the compare at price to the current price (sale) Change the compare at p…" at bounding box center [195, 243] width 203 height 15
click at [96, 236] on select "Change the compare at price to the current price (sale) Change the compare at p…" at bounding box center [195, 243] width 203 height 15
click at [222, 241] on select "Change the compare at price to the current price (sale) Change the compare at p…" at bounding box center [195, 243] width 203 height 15
click at [96, 236] on select "Change the compare at price to the current price (sale) Change the compare at p…" at bounding box center [195, 243] width 203 height 15
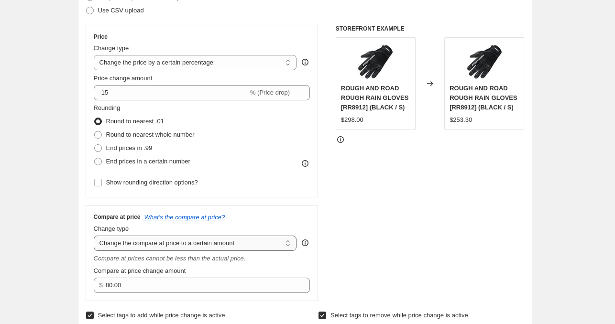
click at [212, 251] on select "Change the compare at price to the current price (sale) Change the compare at p…" at bounding box center [195, 243] width 203 height 15
select select "by"
click at [96, 236] on select "Change the compare at price to the current price (sale) Change the compare at p…" at bounding box center [195, 243] width 203 height 15
type input "-10.00"
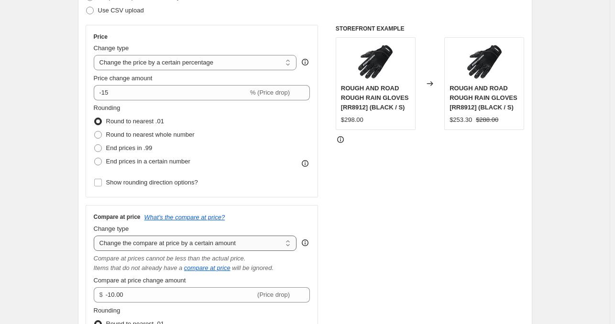
click at [233, 241] on select "Change the compare at price to the current price (sale) Change the compare at p…" at bounding box center [195, 243] width 203 height 15
click at [96, 236] on select "Change the compare at price to the current price (sale) Change the compare at p…" at bounding box center [195, 243] width 203 height 15
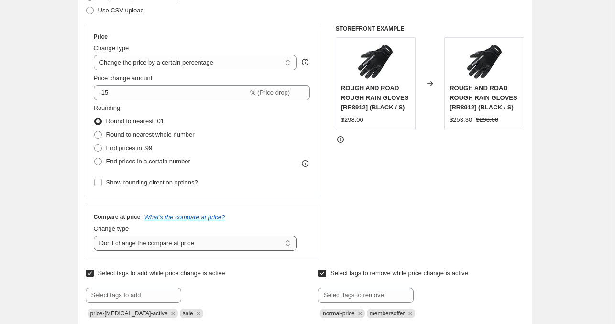
click at [209, 243] on select "Change the compare at price to the current price (sale) Change the compare at p…" at bounding box center [195, 243] width 203 height 15
click at [96, 236] on select "Change the compare at price to the current price (sale) Change the compare at p…" at bounding box center [195, 243] width 203 height 15
click at [147, 241] on select "Change the compare at price to the current price (sale) Change the compare at p…" at bounding box center [195, 243] width 203 height 15
click at [96, 236] on select "Change the compare at price to the current price (sale) Change the compare at p…" at bounding box center [195, 243] width 203 height 15
click at [159, 241] on select "Change the compare at price to the current price (sale) Change the compare at p…" at bounding box center [195, 243] width 203 height 15
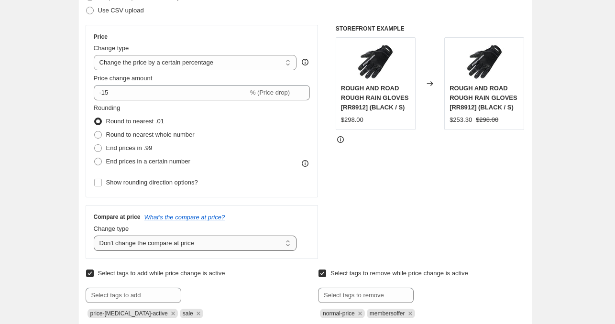
click at [96, 236] on select "Change the compare at price to the current price (sale) Change the compare at p…" at bounding box center [195, 243] width 203 height 15
click at [362, 195] on div "STOREFRONT EXAMPLE ROUGH AND ROAD ROUGH RAIN GLOVES [RR8912] (BLACK / S) $298.0…" at bounding box center [430, 142] width 189 height 234
click at [261, 247] on select "Change the compare at price to the current price (sale) Change the compare at p…" at bounding box center [195, 243] width 203 height 15
click at [96, 236] on select "Change the compare at price to the current price (sale) Change the compare at p…" at bounding box center [195, 243] width 203 height 15
click at [247, 239] on select "Change the compare at price to the current price (sale) Change the compare at p…" at bounding box center [195, 243] width 203 height 15
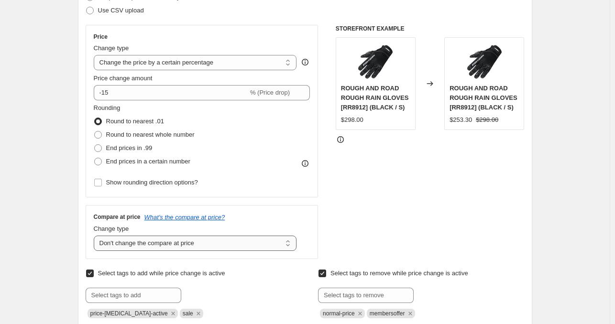
click at [96, 236] on select "Change the compare at price to the current price (sale) Change the compare at p…" at bounding box center [195, 243] width 203 height 15
click at [210, 241] on select "Change the compare at price to the current price (sale) Change the compare at p…" at bounding box center [195, 243] width 203 height 15
select select "no_change"
click at [96, 236] on select "Change the compare at price to the current price (sale) Change the compare at p…" at bounding box center [195, 243] width 203 height 15
click at [353, 195] on div "STOREFRONT EXAMPLE ROUGH AND ROAD ROUGH RAIN GLOVES [RR8912] (BLACK / S) $298.0…" at bounding box center [430, 142] width 189 height 234
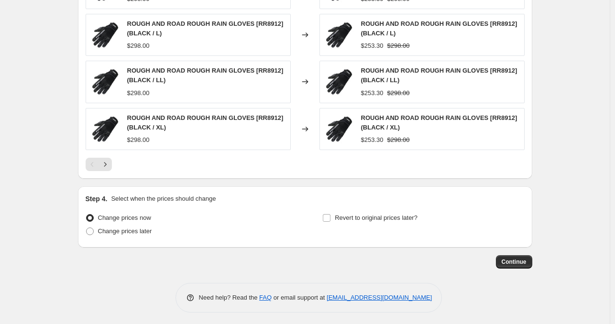
scroll to position [729, 0]
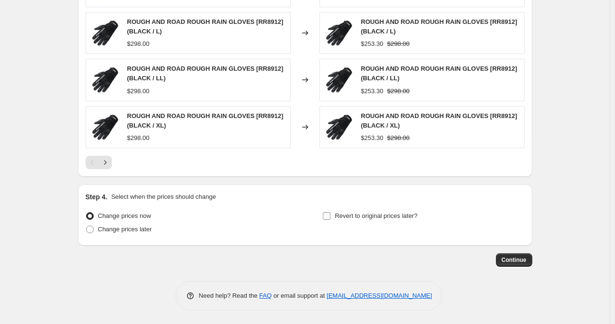
click at [329, 217] on input "Revert to original prices later?" at bounding box center [327, 216] width 8 height 8
checkbox input "true"
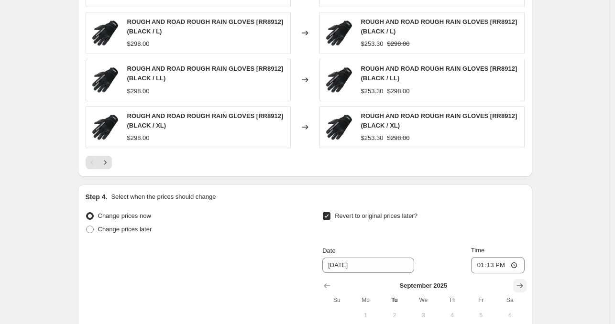
click at [519, 283] on icon "Show next month, October 2025" at bounding box center [520, 286] width 10 height 10
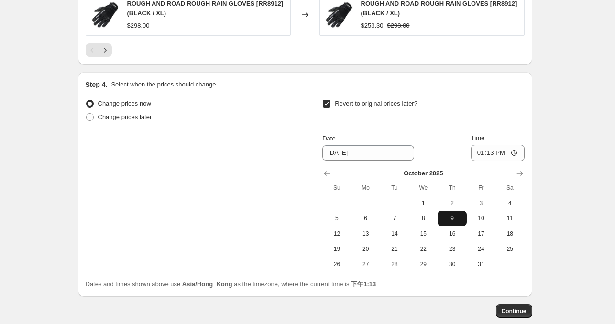
click at [454, 218] on span "9" at bounding box center [452, 219] width 21 height 8
type input "[DATE]"
click at [501, 147] on input "13:13" at bounding box center [498, 153] width 54 height 16
type input "23:59"
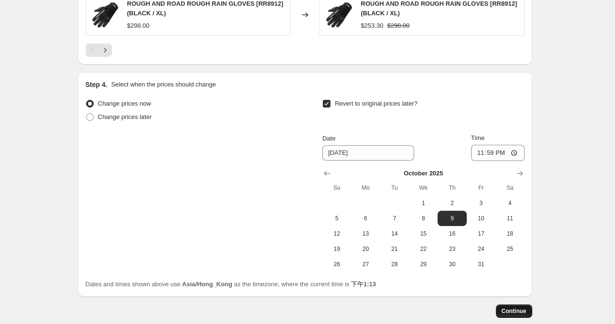
click at [527, 310] on span "Continue" at bounding box center [514, 312] width 25 height 8
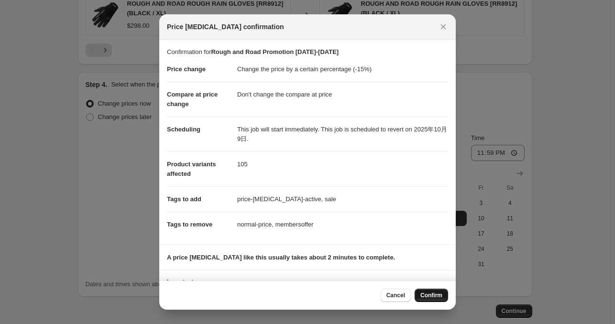
click at [430, 295] on span "Confirm" at bounding box center [432, 296] width 22 height 8
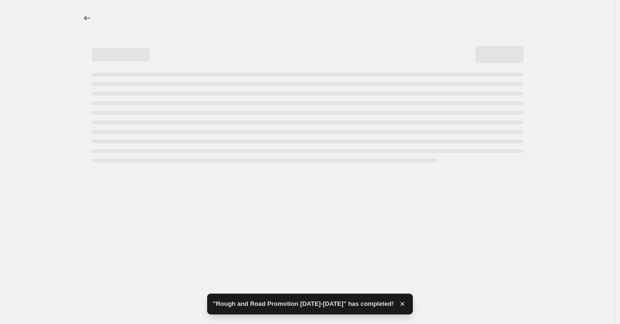
select select "percentage"
select select "no_change"
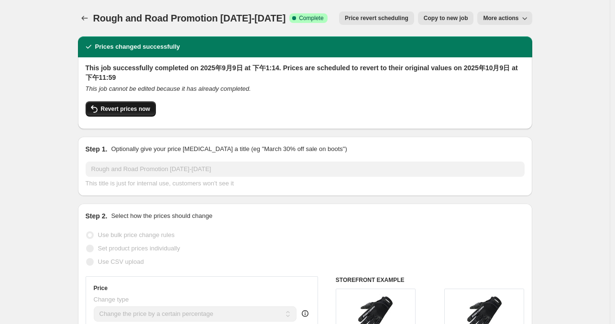
click at [133, 108] on span "Revert prices now" at bounding box center [125, 109] width 49 height 8
checkbox input "false"
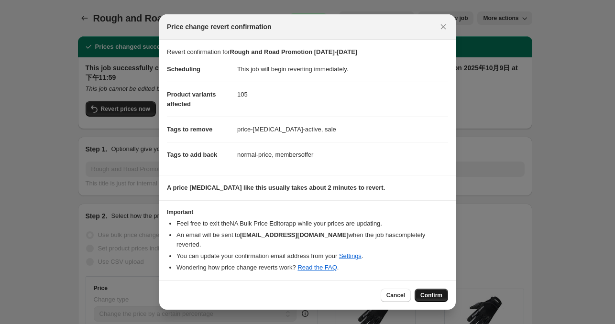
click at [427, 294] on span "Confirm" at bounding box center [432, 296] width 22 height 8
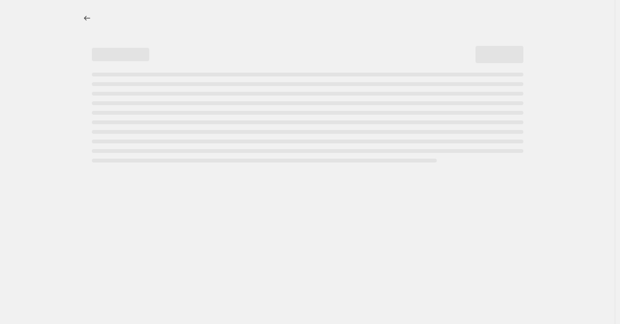
select select "percentage"
select select "no_change"
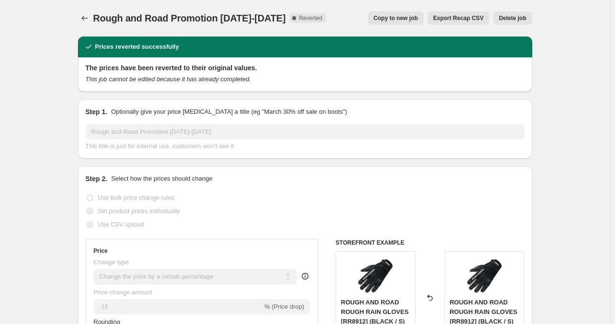
click at [398, 23] on button "Copy to new job" at bounding box center [396, 17] width 56 height 13
select select "percentage"
select select "no_change"
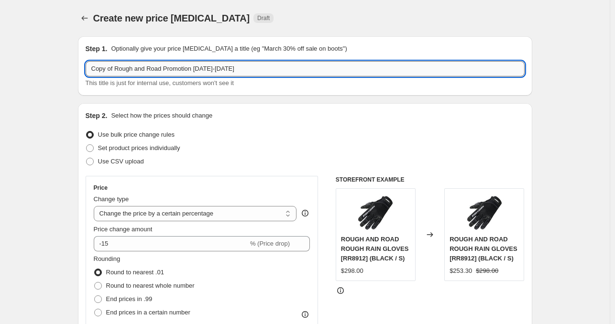
click at [118, 70] on input "Copy of Rough and Road Promotion [DATE]-[DATE]" at bounding box center [305, 68] width 439 height 15
type input "Rough and Road Promotion [DATE]-[DATE]"
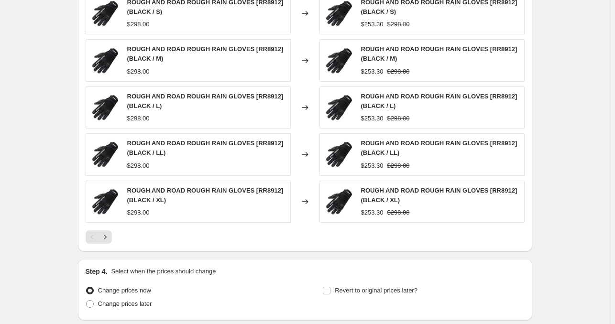
scroll to position [729, 0]
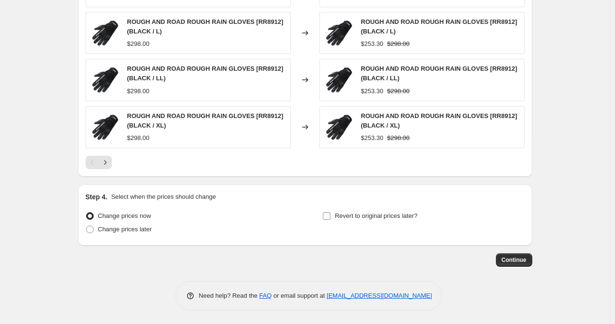
click at [331, 212] on span at bounding box center [326, 216] width 9 height 9
click at [331, 212] on input "Revert to original prices later?" at bounding box center [327, 216] width 8 height 8
checkbox input "true"
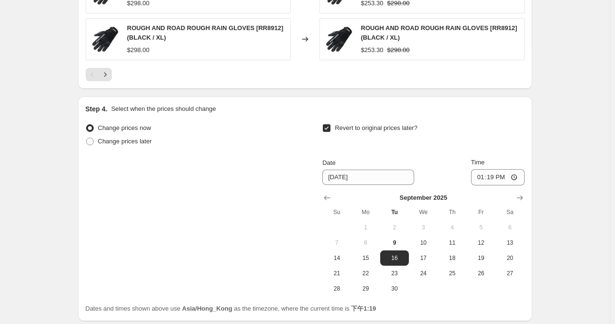
scroll to position [823, 0]
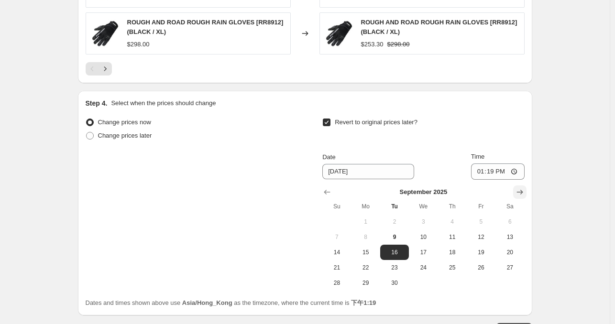
click at [524, 194] on icon "Show next month, October 2025" at bounding box center [520, 193] width 10 height 10
click at [452, 235] on span "9" at bounding box center [452, 237] width 21 height 8
type input "[DATE]"
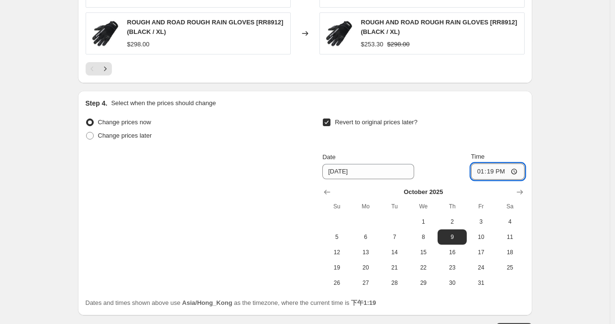
click at [498, 174] on input "13:19" at bounding box center [498, 172] width 54 height 16
type input "23:59"
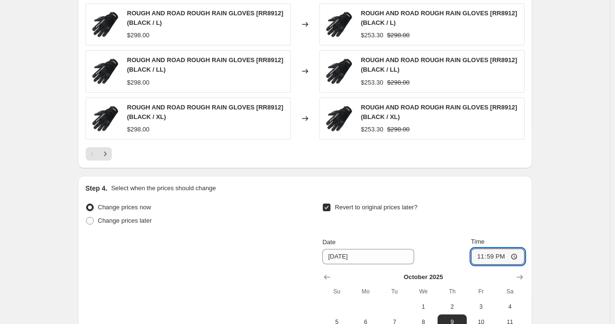
scroll to position [855, 0]
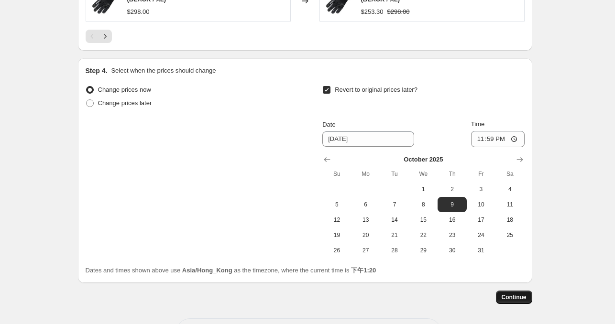
click at [517, 298] on span "Continue" at bounding box center [514, 298] width 25 height 8
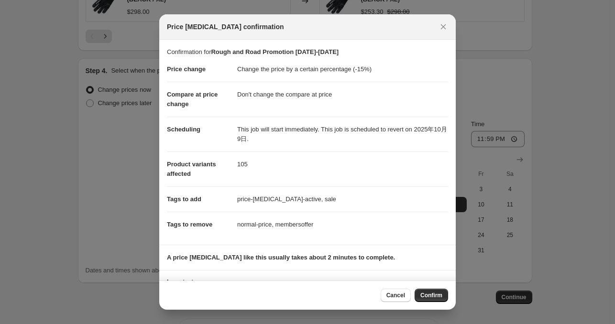
scroll to position [49, 0]
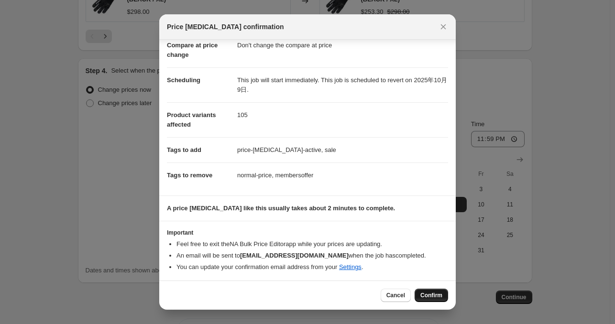
click at [429, 298] on span "Confirm" at bounding box center [432, 296] width 22 height 8
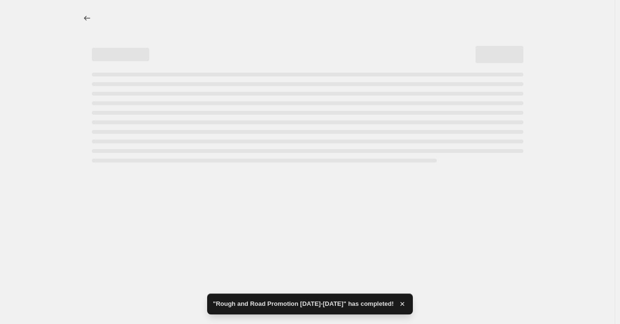
select select "percentage"
select select "no_change"
